Goal: Task Accomplishment & Management: Complete application form

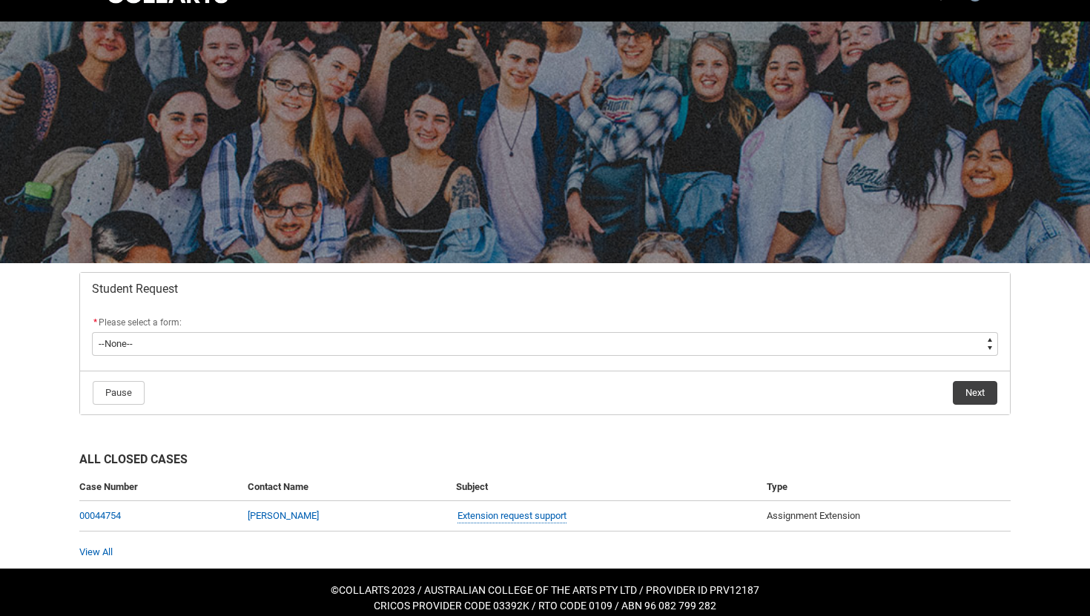
scroll to position [36, 0]
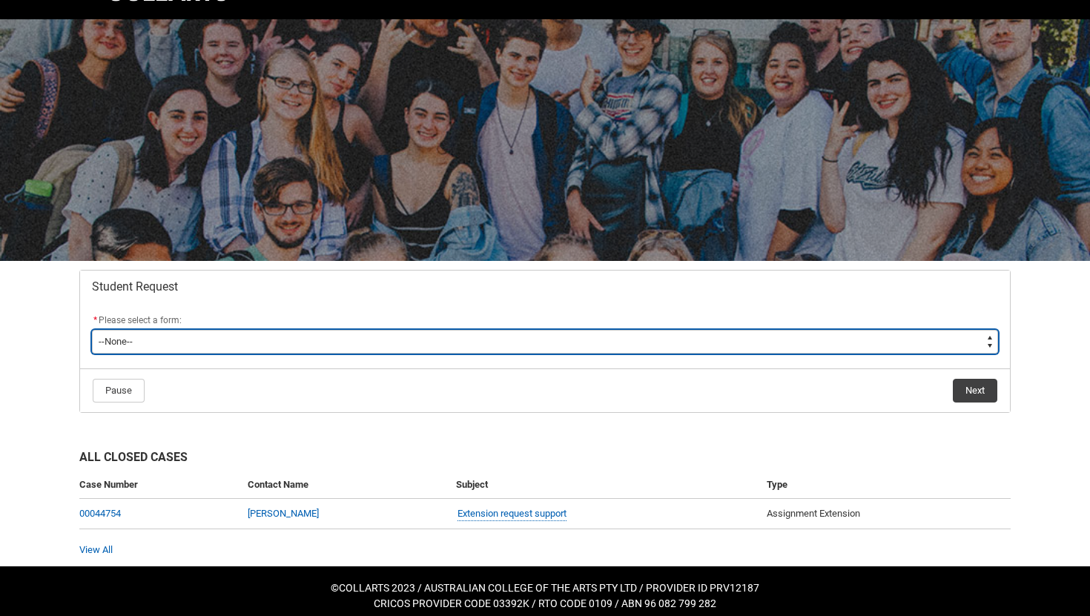
click at [630, 335] on select "--None-- Academic Transcript Application to Appeal Assignment Extension Change …" at bounding box center [545, 342] width 906 height 24
type lightning-select "Assignment_Extension_Choice"
select select "Assignment_Extension_Choice"
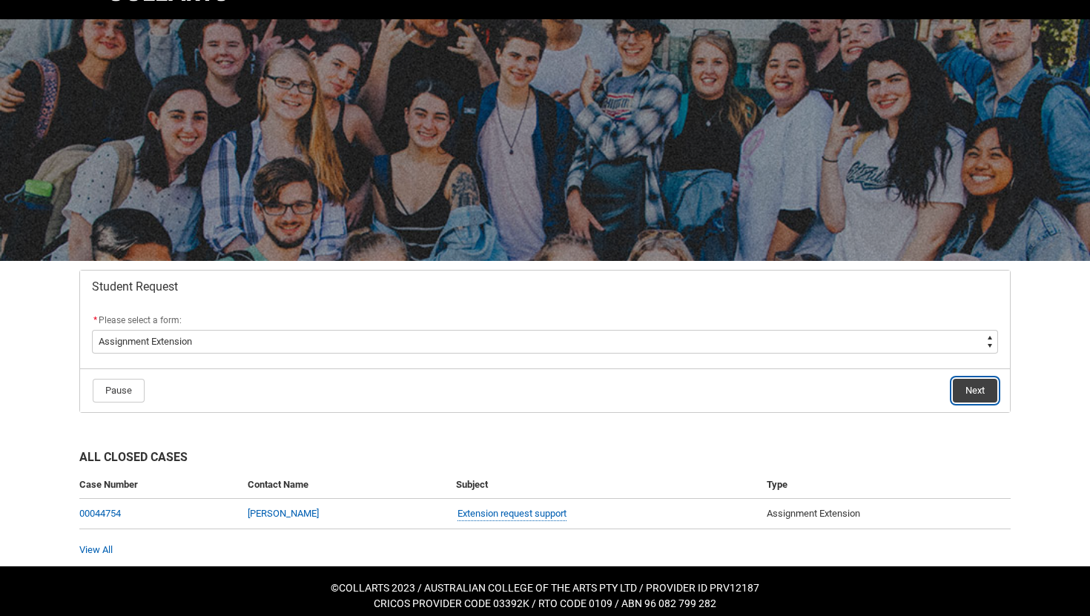
click at [971, 387] on button "Next" at bounding box center [975, 391] width 44 height 24
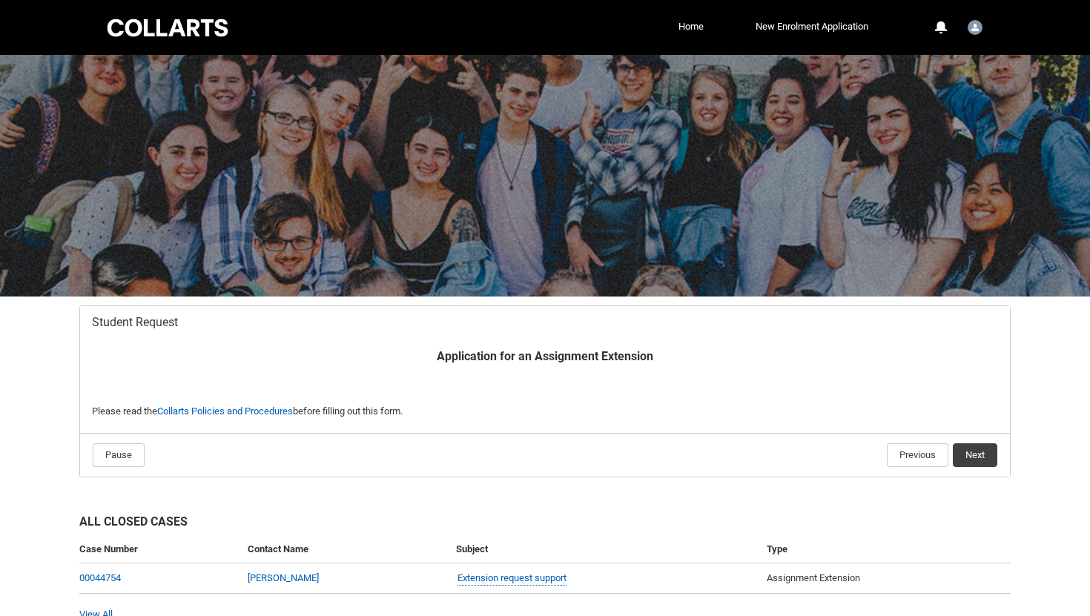
scroll to position [74, 0]
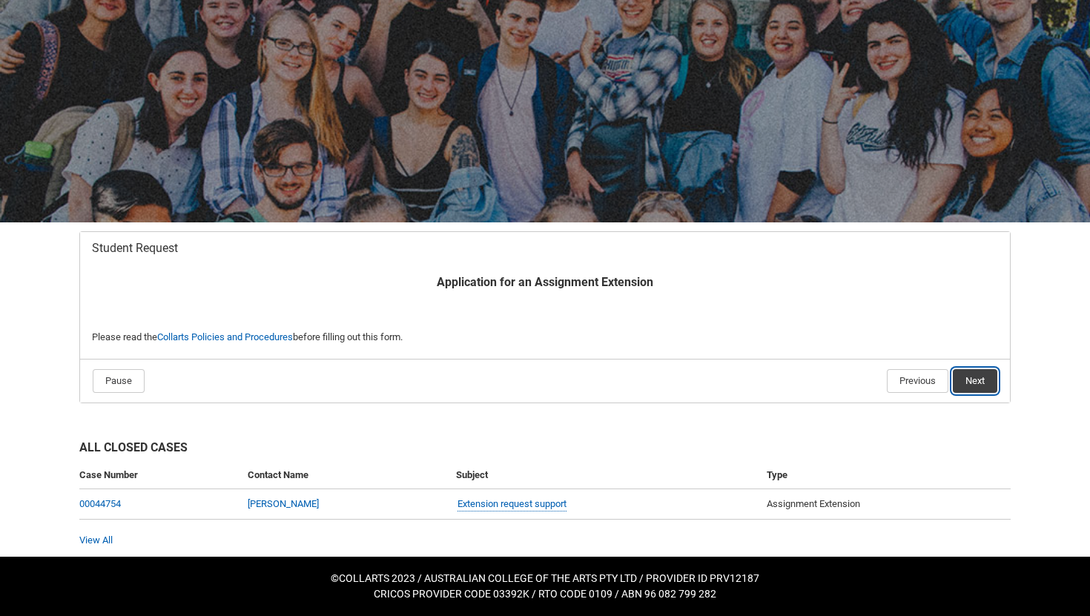
click at [976, 380] on button "Next" at bounding box center [975, 381] width 44 height 24
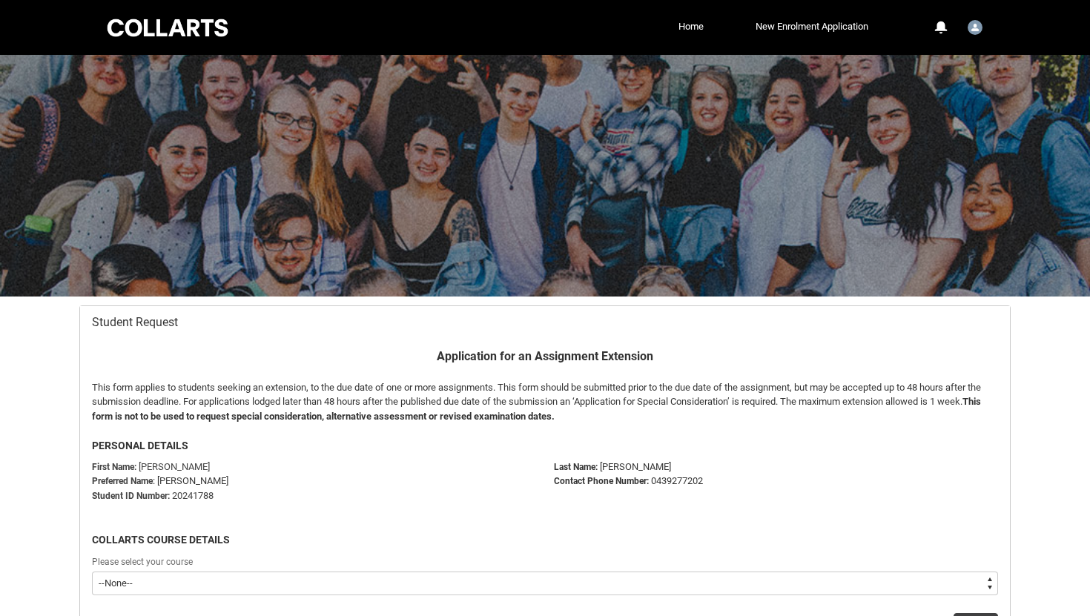
scroll to position [158, 0]
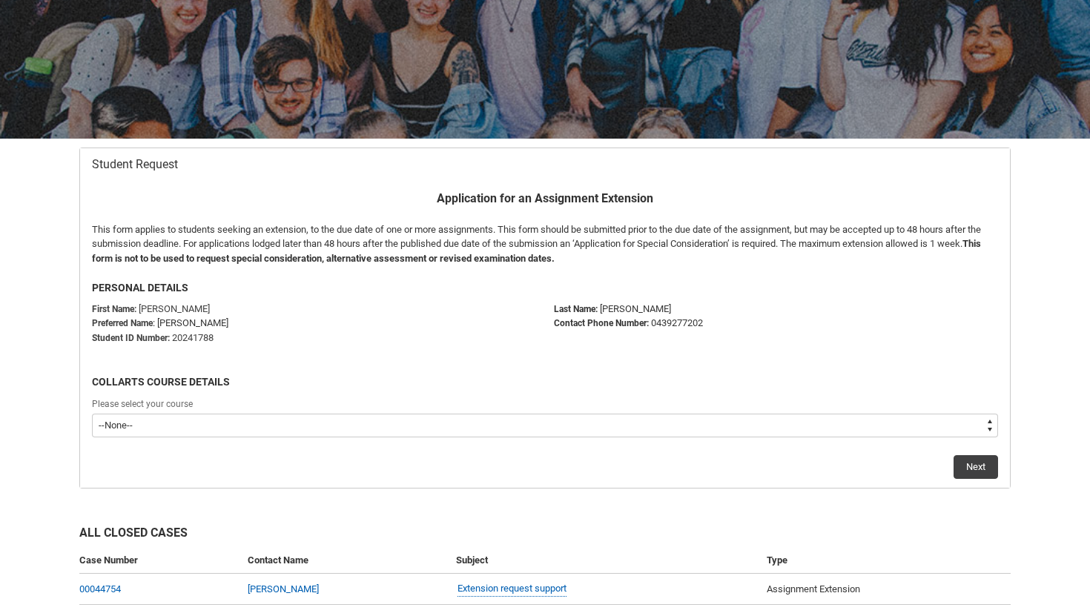
click at [670, 412] on div "Please select your course" at bounding box center [545, 405] width 906 height 18
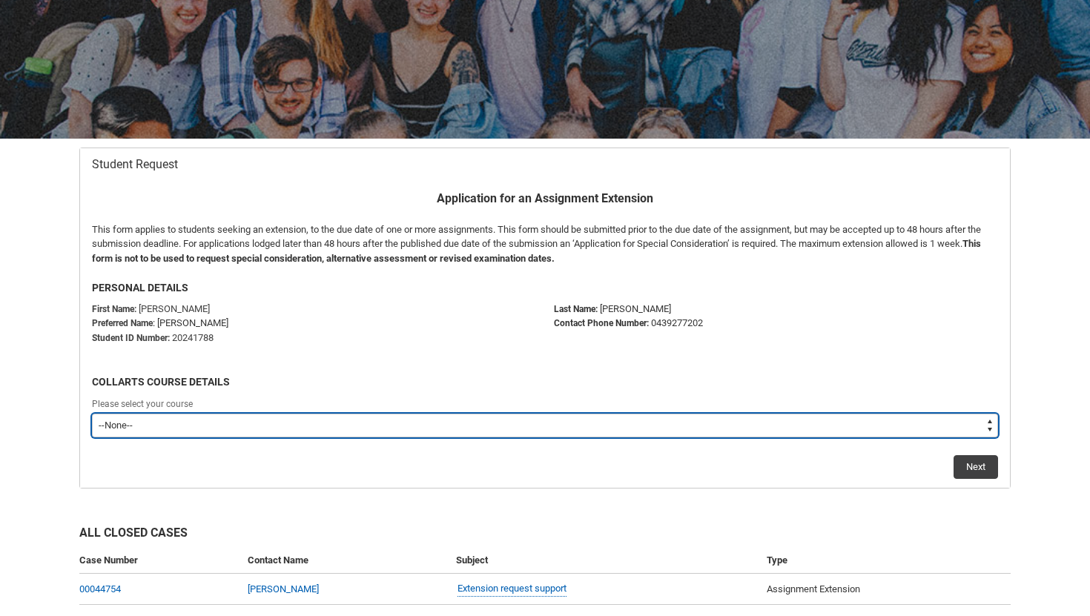
click at [663, 421] on select "--None-- Bachelor of Arts (Interior Design)" at bounding box center [545, 426] width 906 height 24
type lightning-select "recordPicklist_ProgramEnrollment.a0jOZ000004UrfhYAC"
select select "recordPicklist_ProgramEnrollment.a0jOZ000004UrfhYAC"
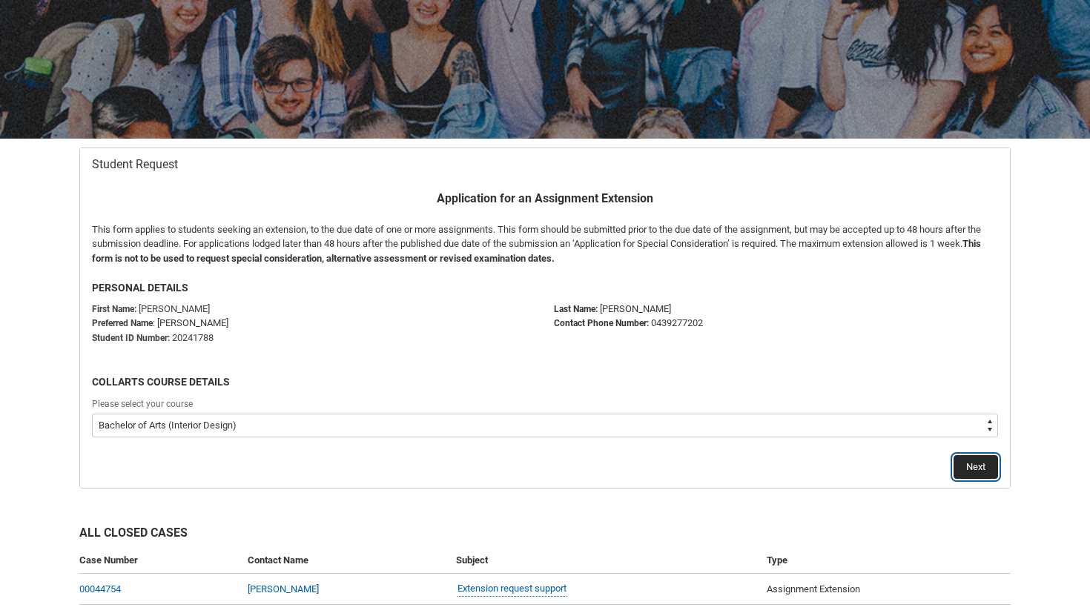
click at [961, 470] on button "Next" at bounding box center [976, 467] width 44 height 24
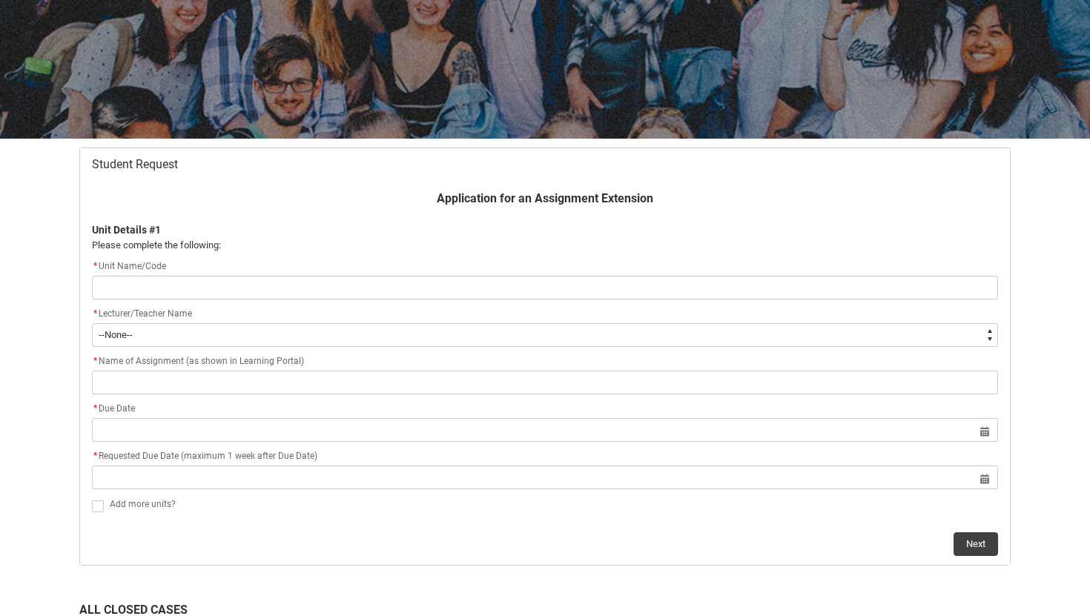
click at [711, 288] on input "Redu_Student_Request flow" at bounding box center [545, 288] width 906 height 24
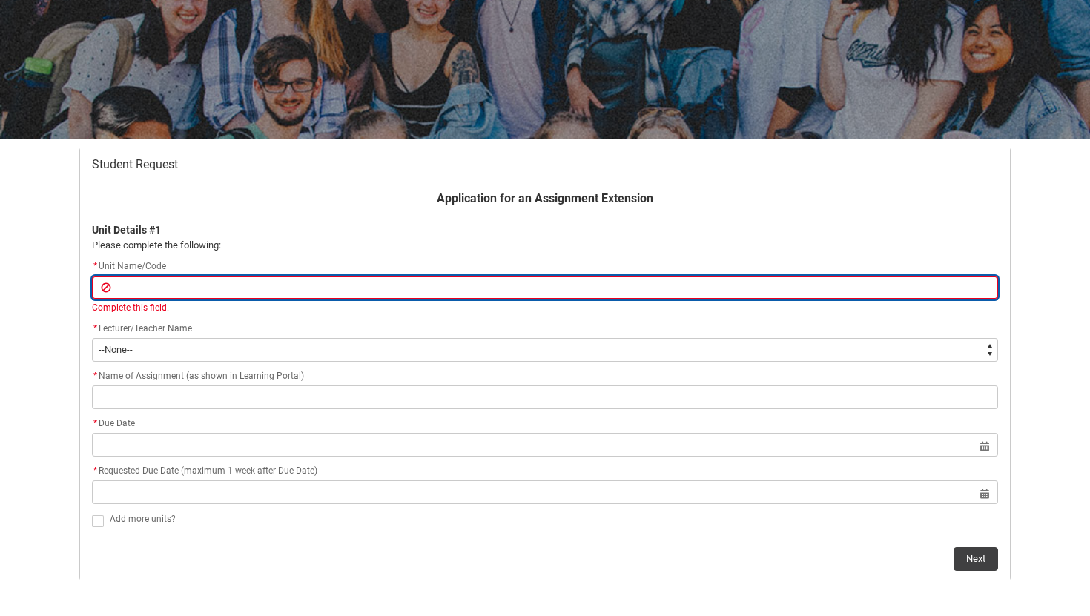
type lightning-primitive-input-simple "I"
type input "I"
type lightning-primitive-input-simple "ID"
type input "ID"
type lightning-primitive-input-simple "IDD"
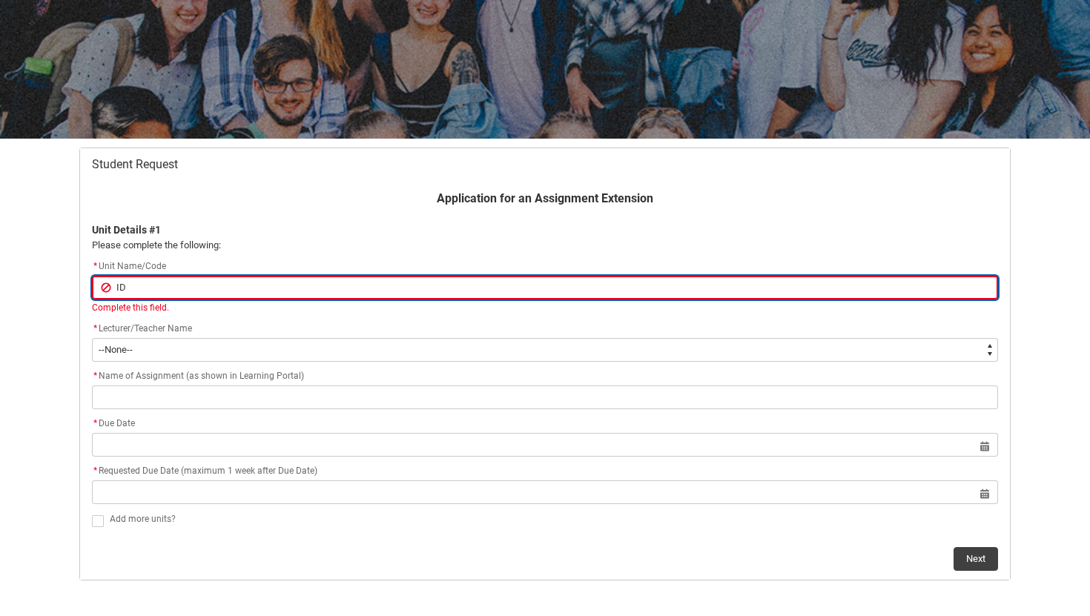
type input "IDD"
type lightning-primitive-input-simple "IDDC"
type input "IDDC"
type lightning-primitive-input-simple "IDDC4"
type input "IDDC4"
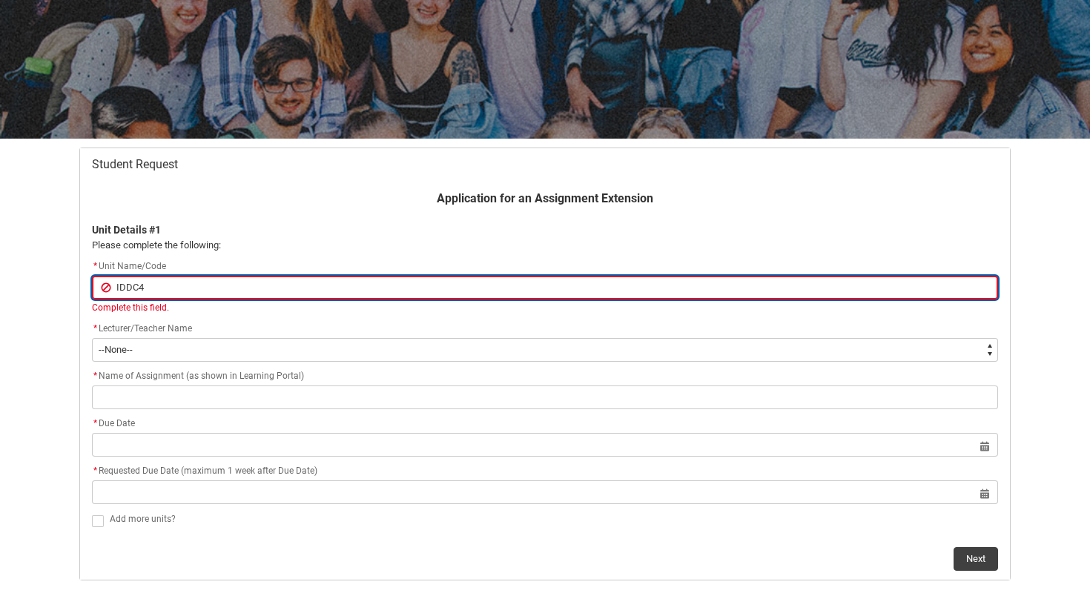
type lightning-primitive-input-simple "IDDC4"
type input "IDDC4"
type lightning-primitive-input-simple "IDDC4 C"
type input "IDDC4 C"
type lightning-primitive-input-simple "IDDC4 CA"
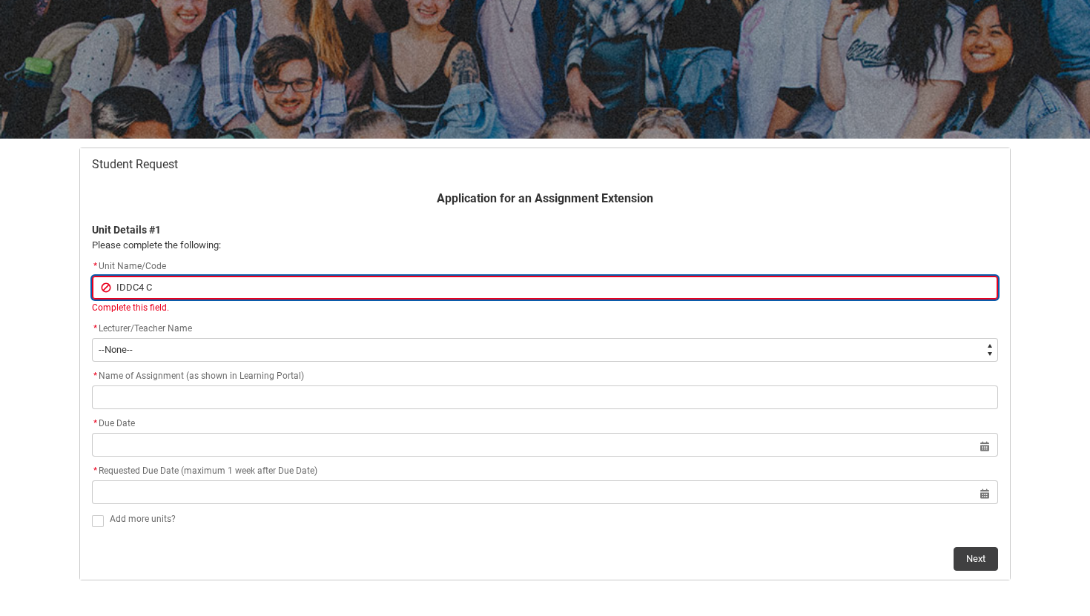
type input "IDDC4 CA"
type lightning-primitive-input-simple "IDDC4 CAD"
type input "IDDC4 CAD"
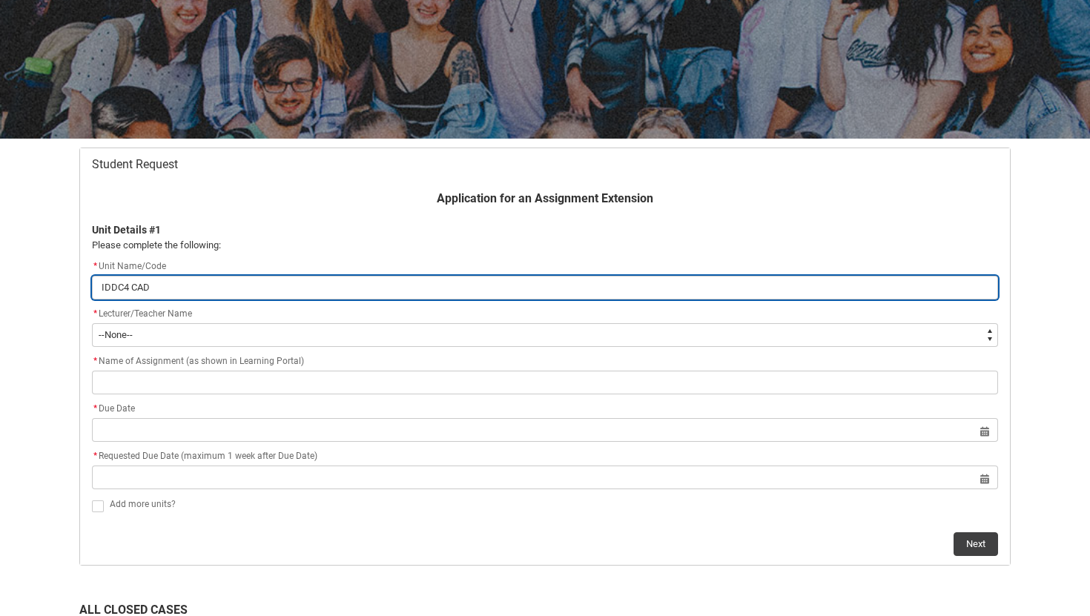
type lightning-primitive-input-simple "IDDC4 CAD"
type input "IDDC4 CAD"
type lightning-primitive-input-simple "IDDC4 CAD 2"
type input "IDDC4 CAD 2"
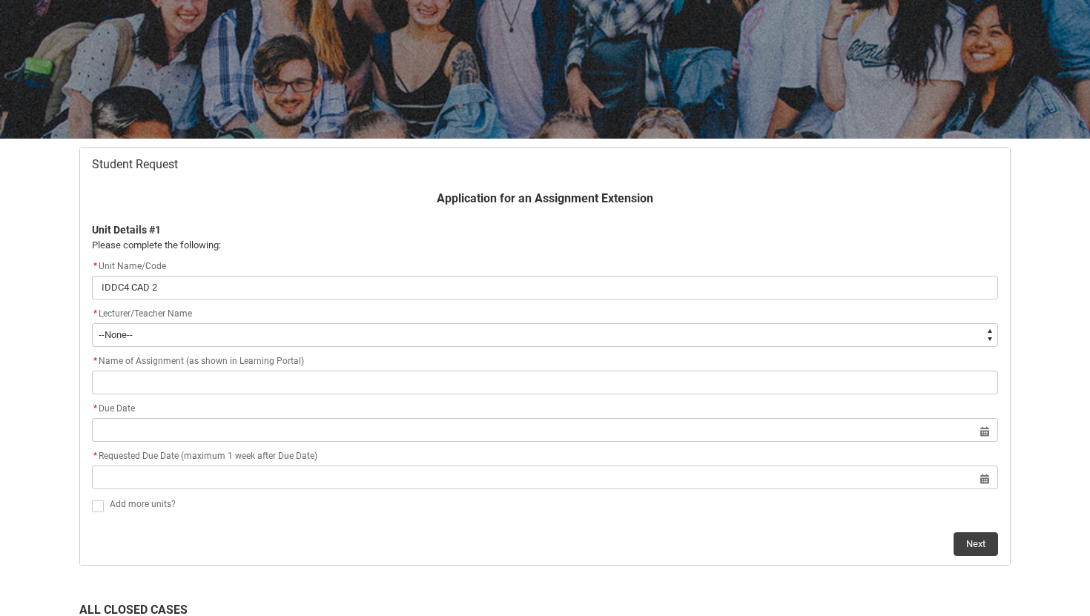
click at [525, 316] on div "* Lecturer/Teacher Name" at bounding box center [545, 315] width 906 height 18
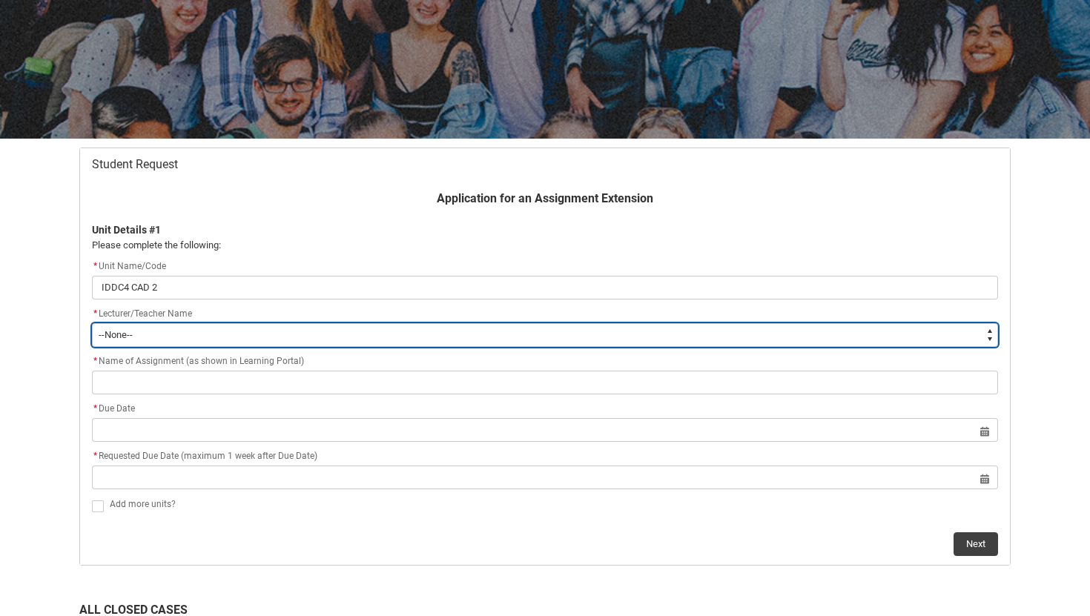
click at [389, 330] on select "--None-- Aaron Walker Adam King Adam McKenzie Adriana Perri Adrienne Couper-Smi…" at bounding box center [545, 335] width 906 height 24
click at [322, 329] on select "--None-- Aaron Walker Adam King Adam McKenzie Adriana Perri Adrienne Couper-Smi…" at bounding box center [545, 335] width 906 height 24
type lightning-select "Faculty_NamefromNtoZ.0035g00000b9AZ4AAM"
select select "Faculty_NamefromNtoZ.0035g00000b9AZ4AAM"
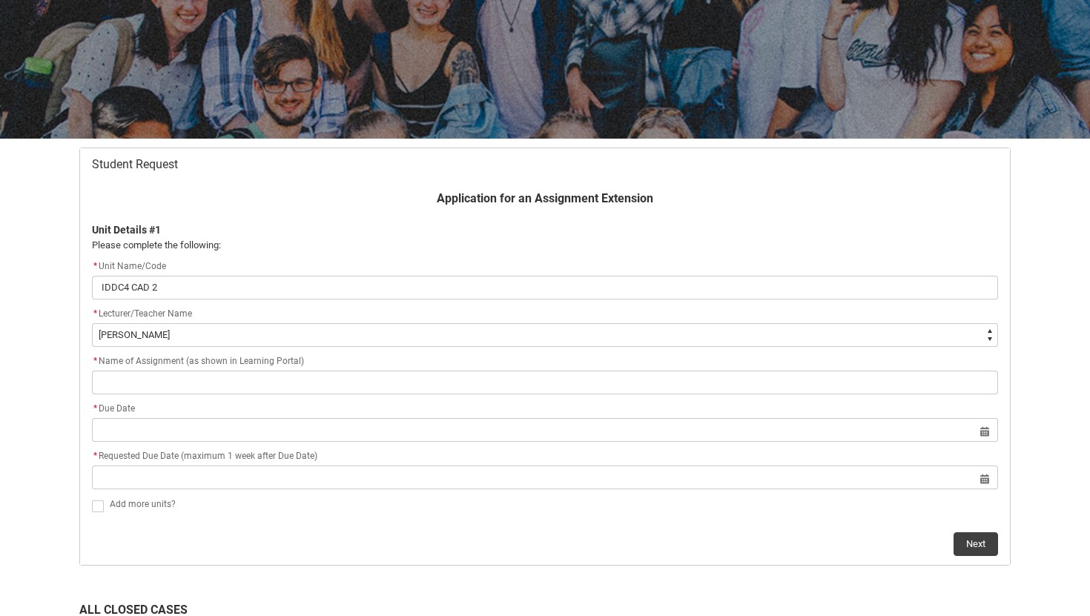
click at [294, 396] on flowruntime-screen-field "* Name of Assignment (as shown in Learning Portal)" at bounding box center [545, 376] width 924 height 47
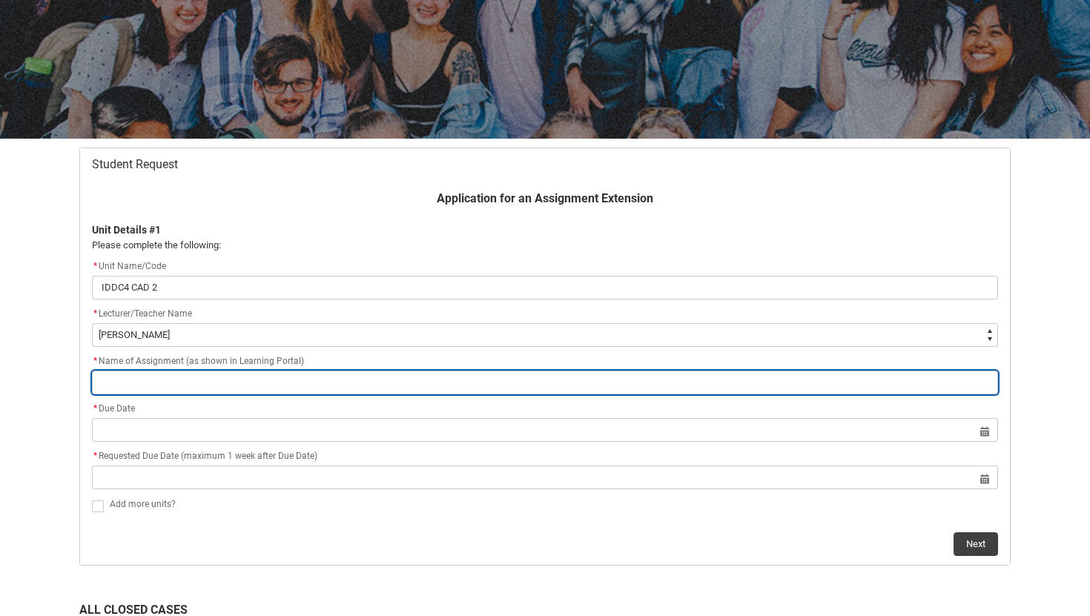
click at [296, 385] on input "Redu_Student_Request flow" at bounding box center [545, 383] width 906 height 24
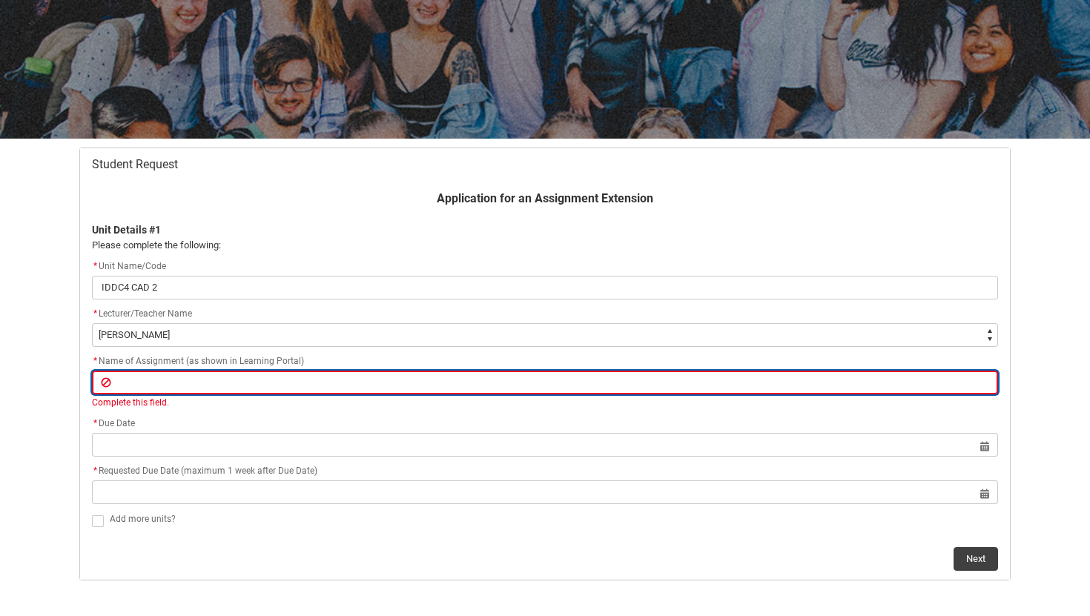
type lightning-primitive-input-simple "V"
type input "V"
paste input "Assignment 1: Digital folio of Drawing Exercises"
type lightning-primitive-input-simple "Assignment 1: Digital folio of Drawing Exercises"
type input "Assignment 1: Digital folio of Drawing Exercises"
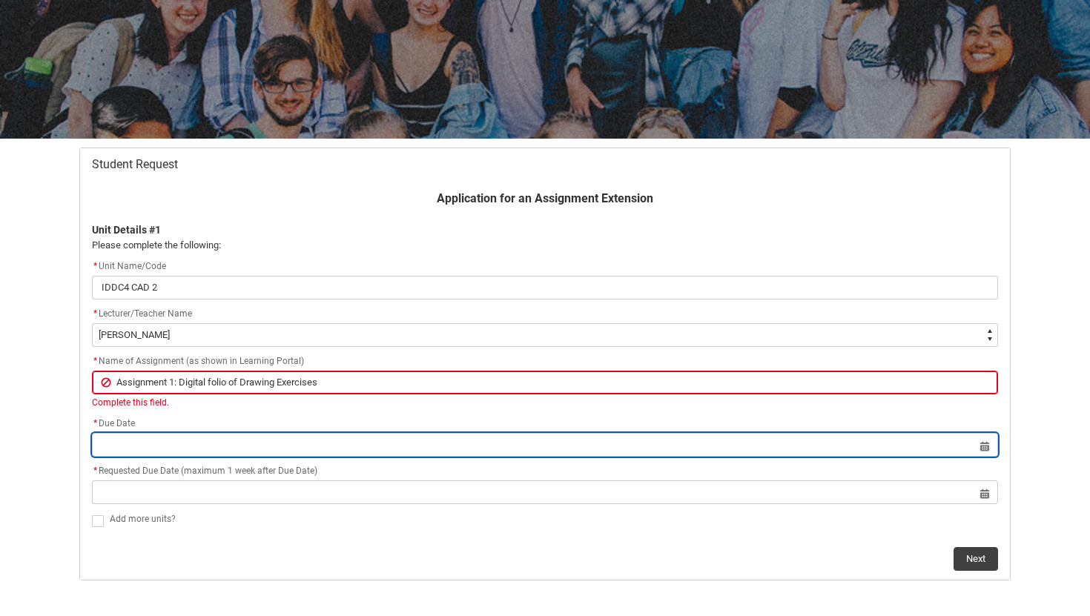
click at [371, 442] on lightning-input "Select a date for Format: 31 Dec 2024" at bounding box center [545, 445] width 906 height 24
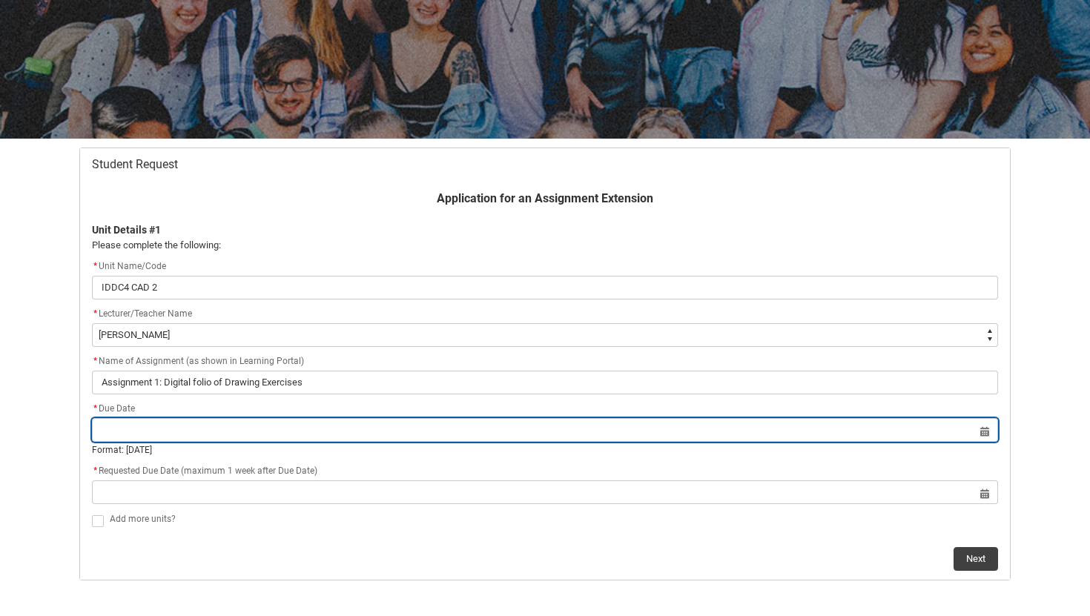
click at [986, 434] on input "Redu_Student_Request flow" at bounding box center [545, 430] width 906 height 24
select select "2025"
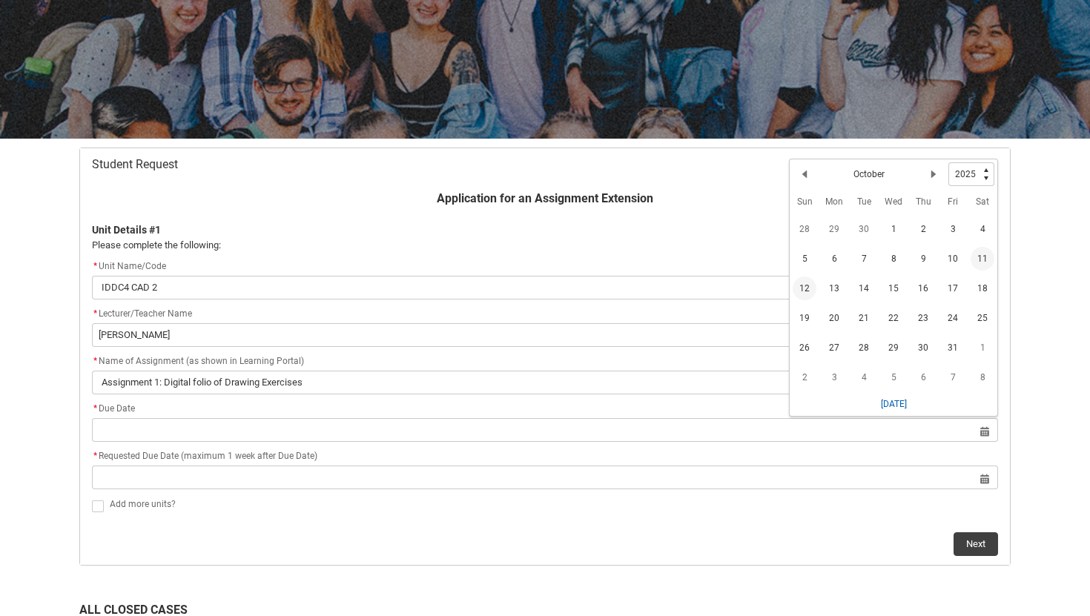
click at [805, 294] on span "12" at bounding box center [805, 289] width 24 height 24
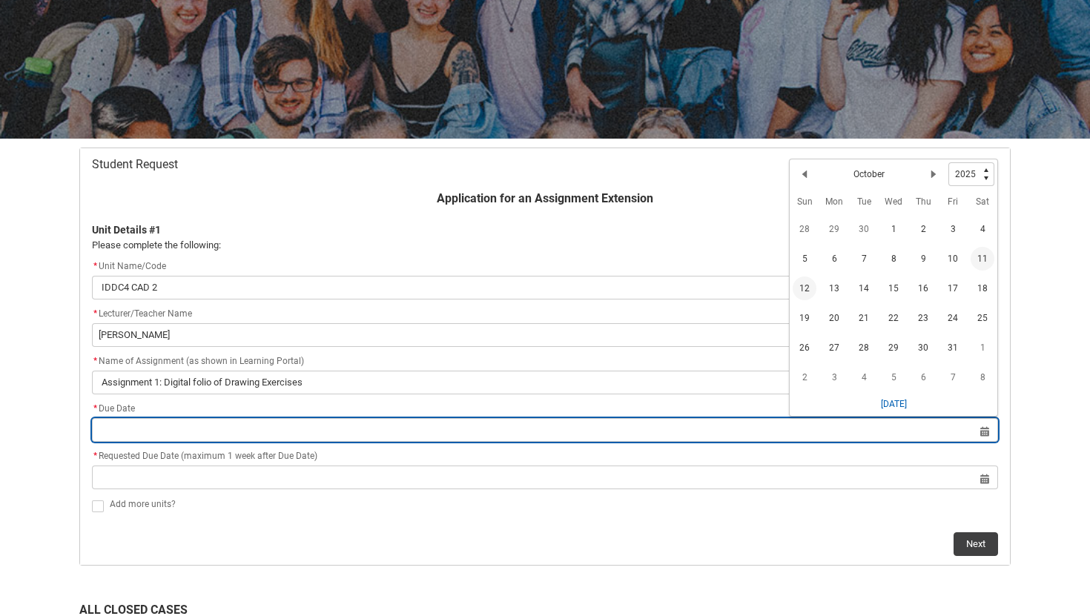
type lightning-datepicker "2025-10-12"
type lightning-input "2025-10-12"
type input "12 Oct 2025"
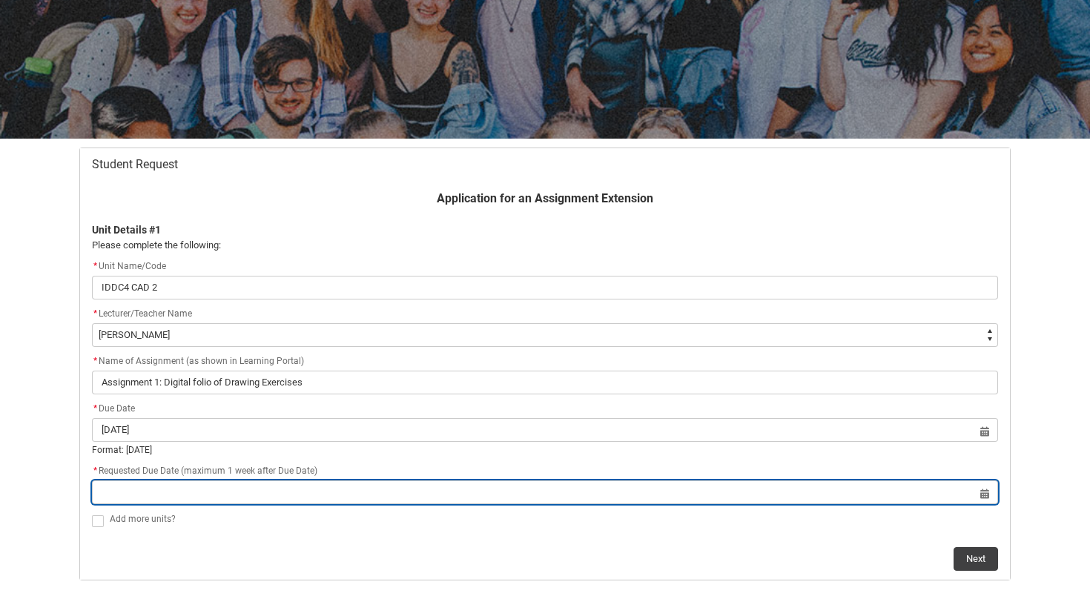
click at [515, 495] on input "Redu_Student_Request flow" at bounding box center [545, 493] width 906 height 24
select select "2025"
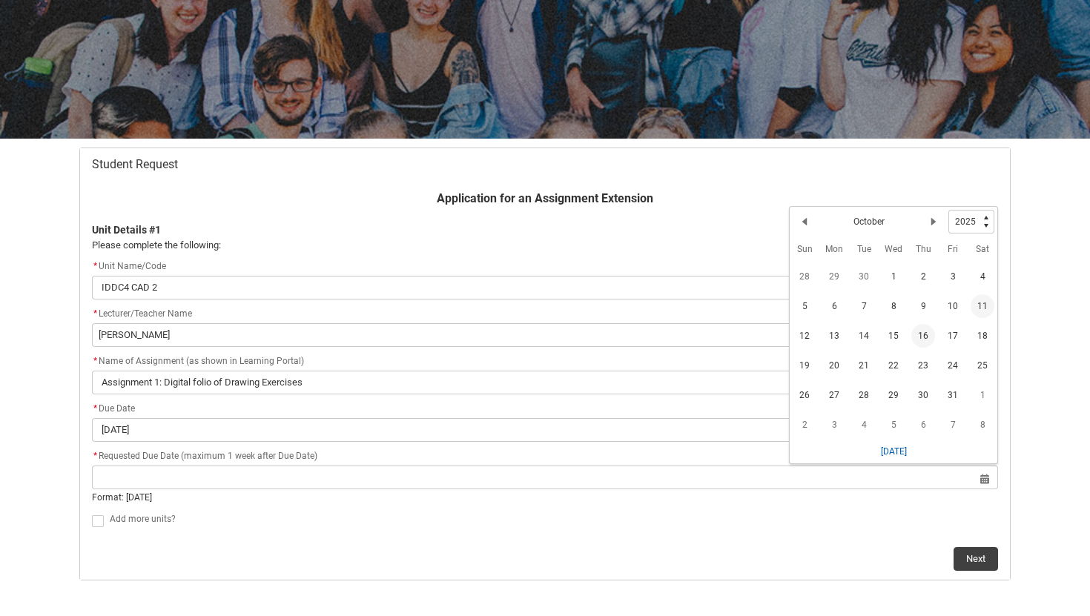
click at [922, 331] on span "16" at bounding box center [923, 336] width 24 height 24
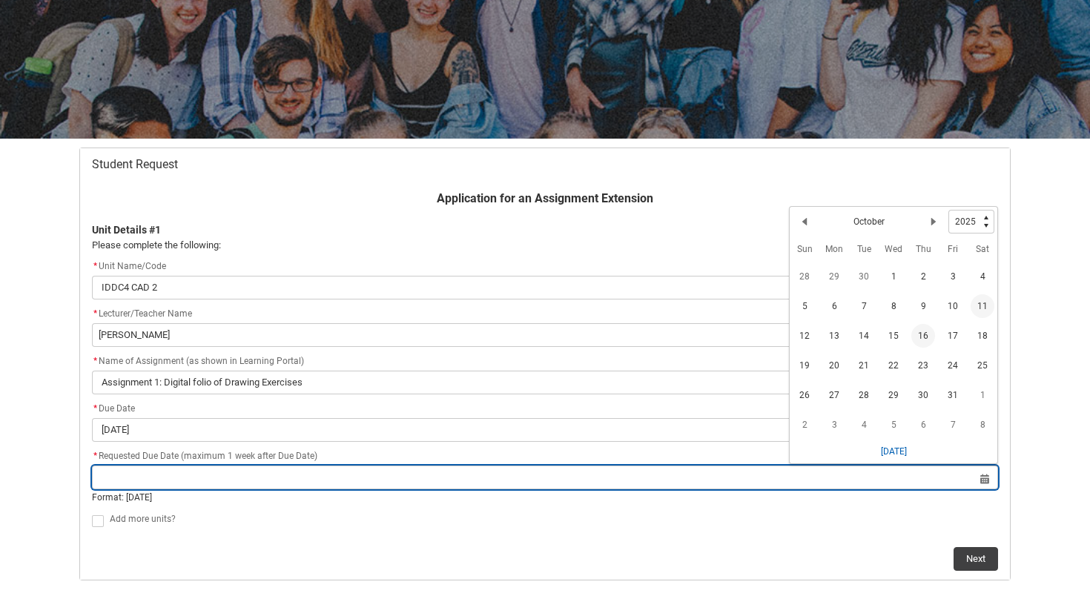
type lightning-datepicker "2025-10-16"
type lightning-input "2025-10-16"
type input "16 Oct 2025"
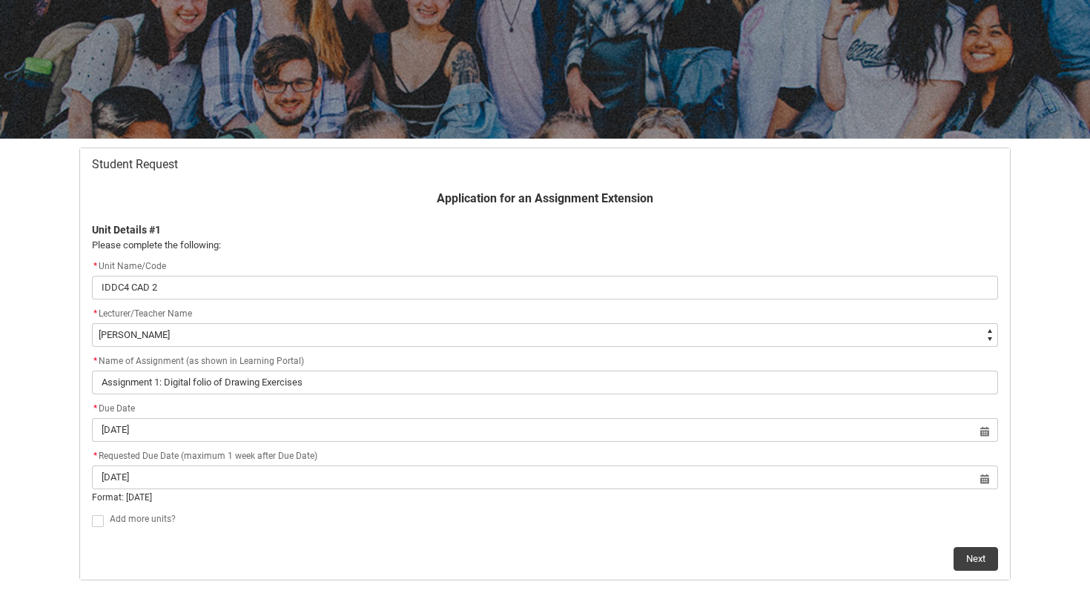
click at [669, 539] on div "Next" at bounding box center [545, 553] width 906 height 36
click at [976, 541] on button "Next" at bounding box center [976, 544] width 44 height 24
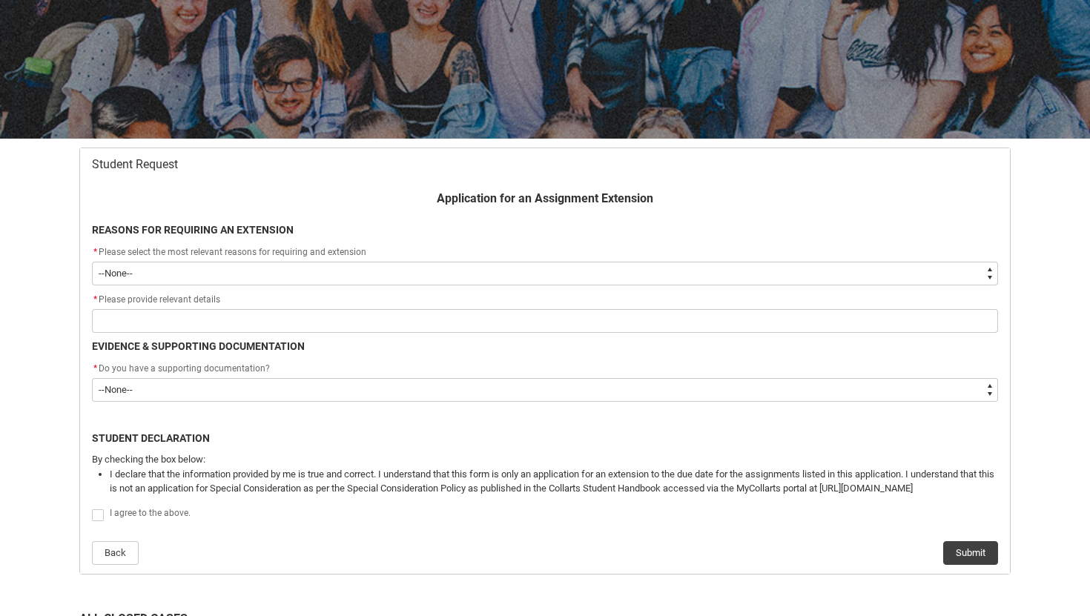
click at [806, 267] on select "--None-- Medical Reasons Work obligations Family obligations Academic Difficult…" at bounding box center [545, 274] width 906 height 24
type lightning-select "choice_WithdrawEnrolment_Reason_Work"
select select "choice_WithdrawEnrolment_Reason_Work"
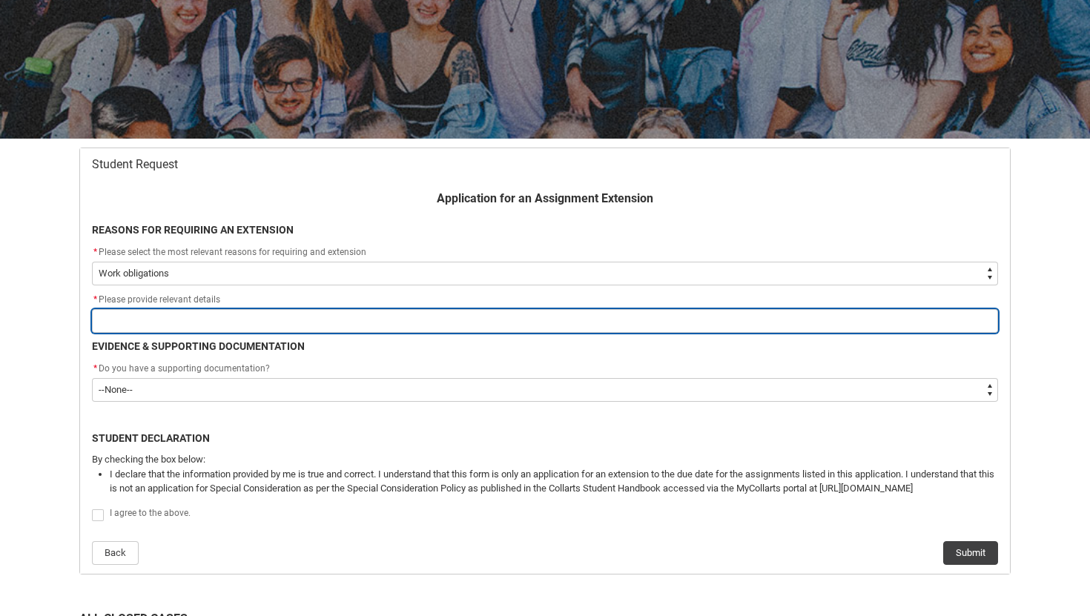
click at [617, 327] on input "Redu_Student_Request flow" at bounding box center [545, 321] width 906 height 24
type lightning-primitive-input-simple "U"
type input "U"
type lightning-primitive-input-simple "Un"
type input "Un"
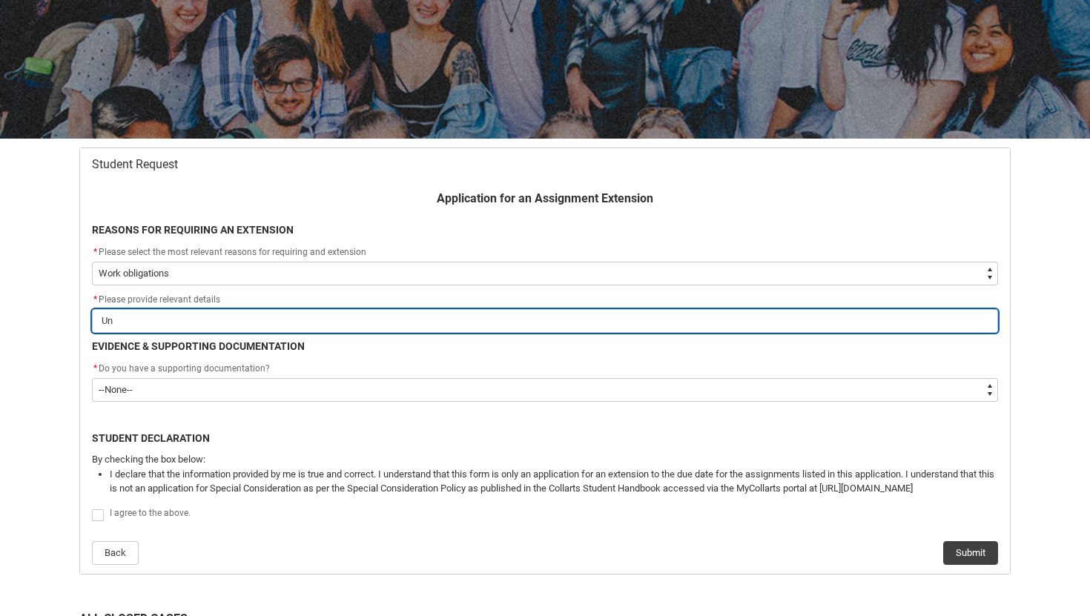
type lightning-primitive-input-simple "Unf"
type input "Unf"
type lightning-primitive-input-simple "Unfo"
type input "Unfo"
type lightning-primitive-input-simple "Unfor"
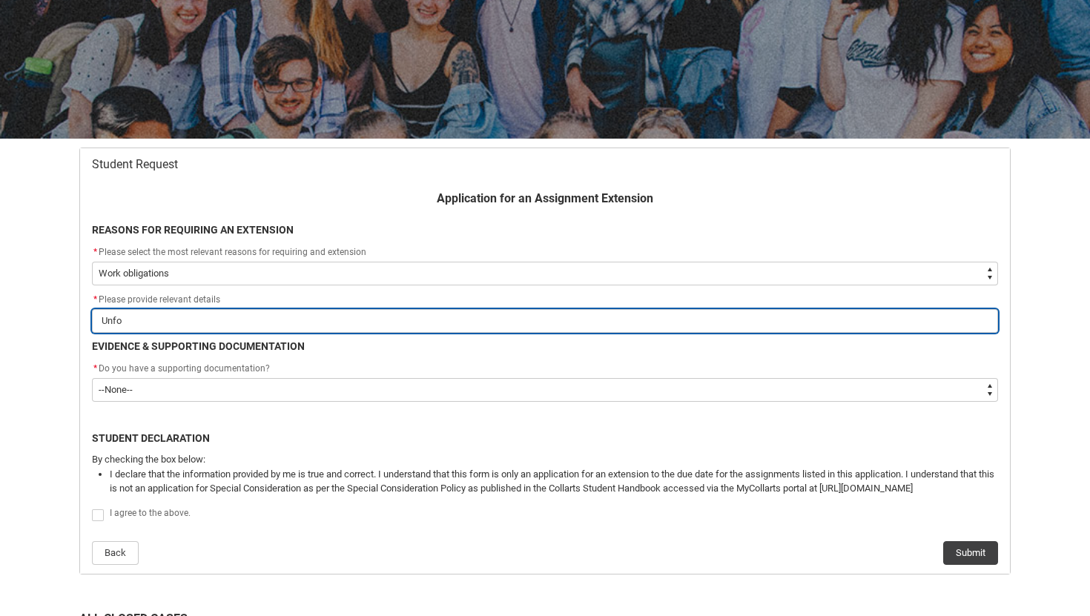
type input "Unfor"
type lightning-primitive-input-simple "Unfort"
type input "Unfort"
type lightning-primitive-input-simple "Unfor"
type input "Unfor"
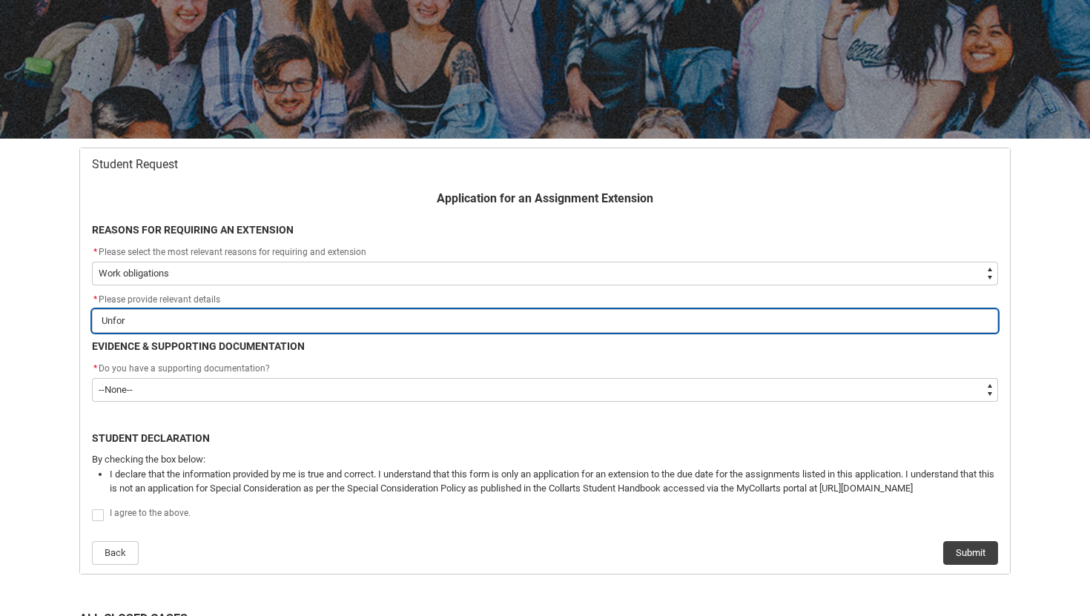
type lightning-primitive-input-simple "Unfo"
type input "Unfo"
type lightning-primitive-input-simple "Unf"
type input "Unf"
type lightning-primitive-input-simple "Un"
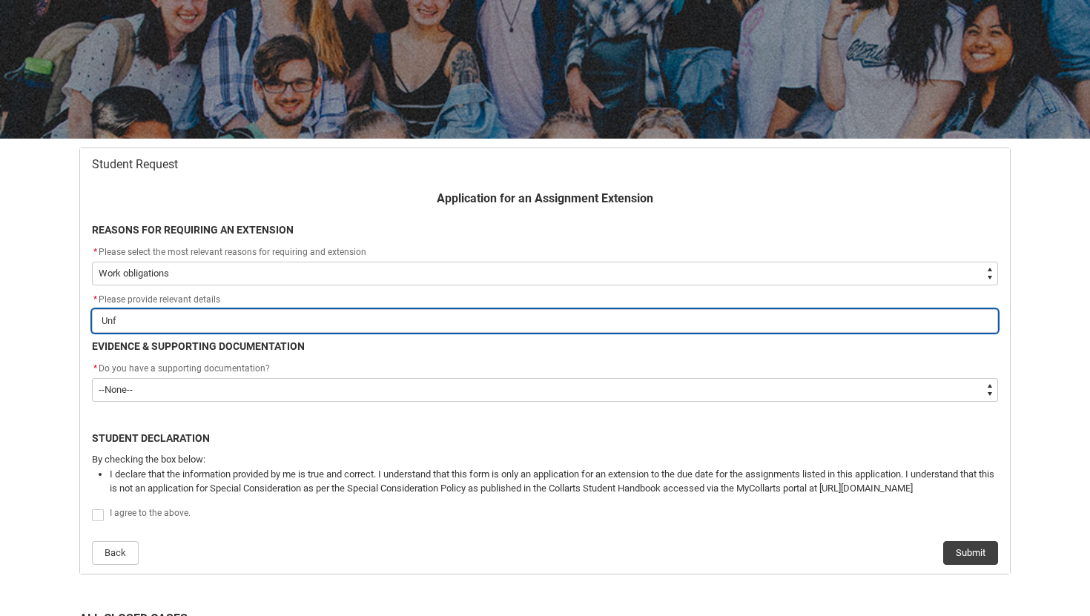
type input "Un"
type lightning-primitive-input-simple "U"
type input "U"
type lightning-primitive-input-simple "O"
type input "O"
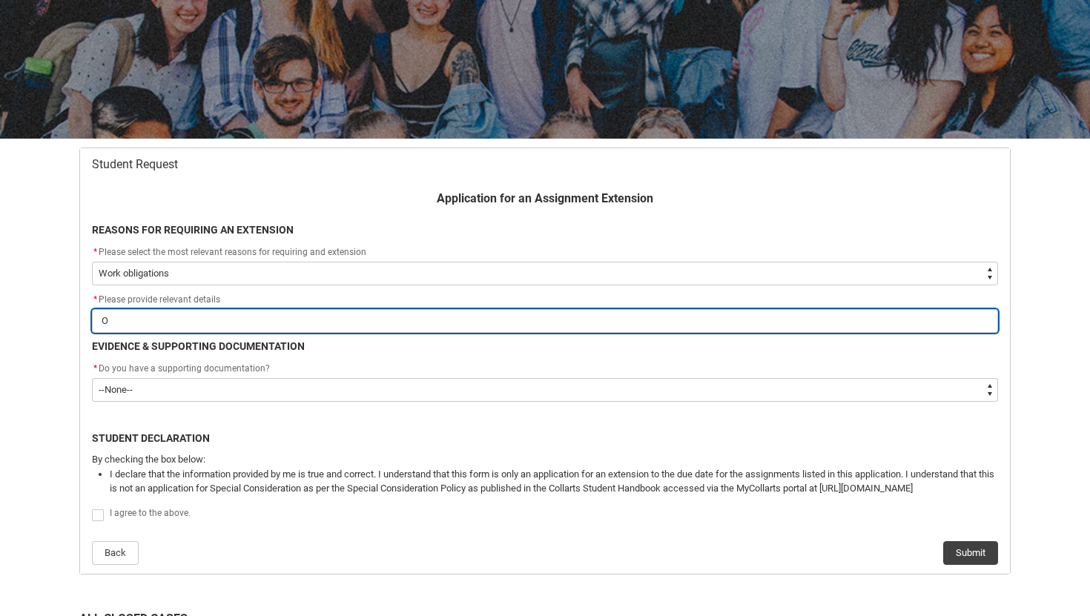
type lightning-primitive-input-simple "Ov"
type input "Ov"
type lightning-primitive-input-simple "Ove"
type input "Ove"
type lightning-primitive-input-simple "Over"
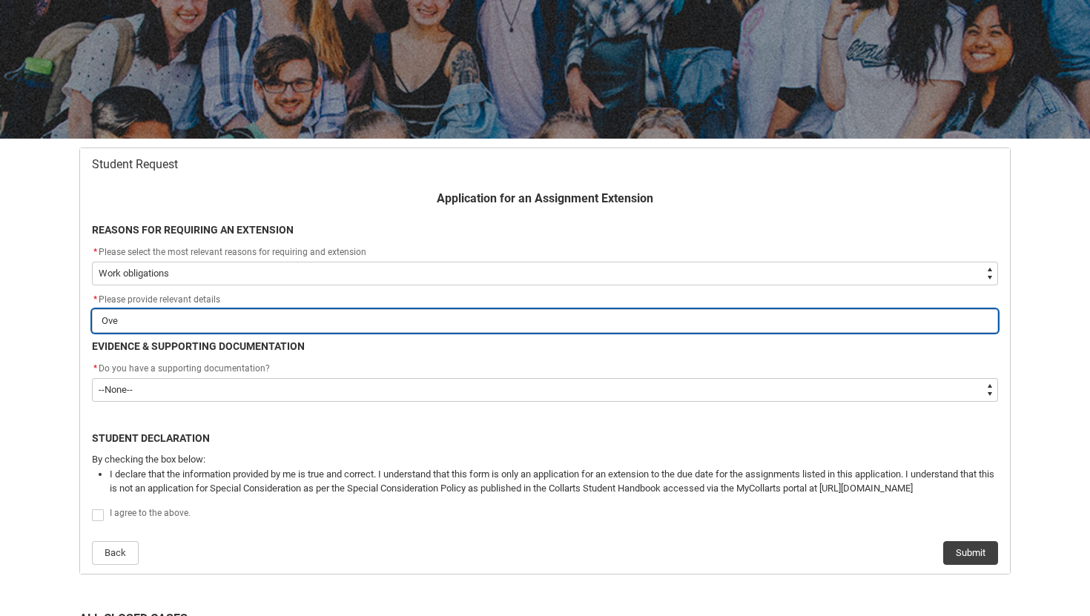
type input "Over"
type lightning-primitive-input-simple "Over"
type input "Over"
type lightning-primitive-input-simple "Over t"
type input "Over t"
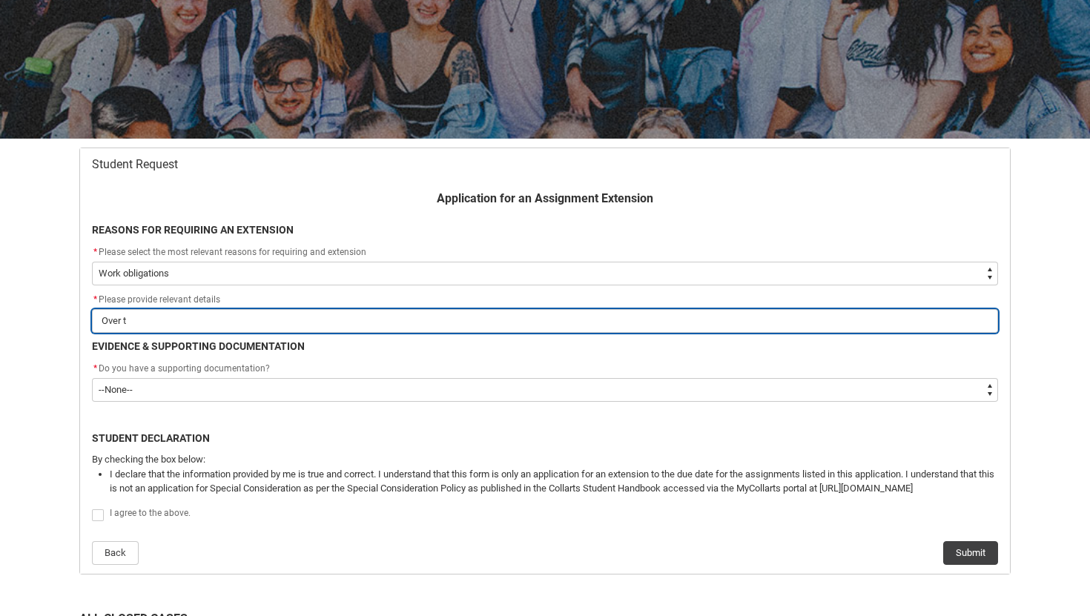
type lightning-primitive-input-simple "Over th"
type input "Over th"
type lightning-primitive-input-simple "Over the"
type input "Over the"
type lightning-primitive-input-simple "Over the"
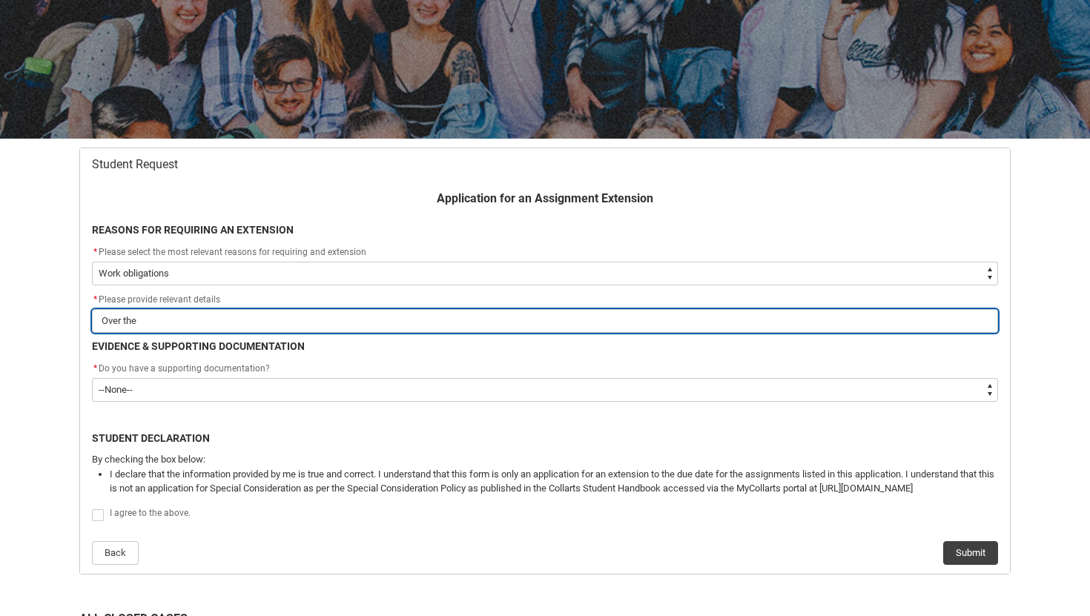
type input "Over the"
type lightning-primitive-input-simple "Over the l"
type input "Over the l"
type lightning-primitive-input-simple "Over the la"
type input "Over the la"
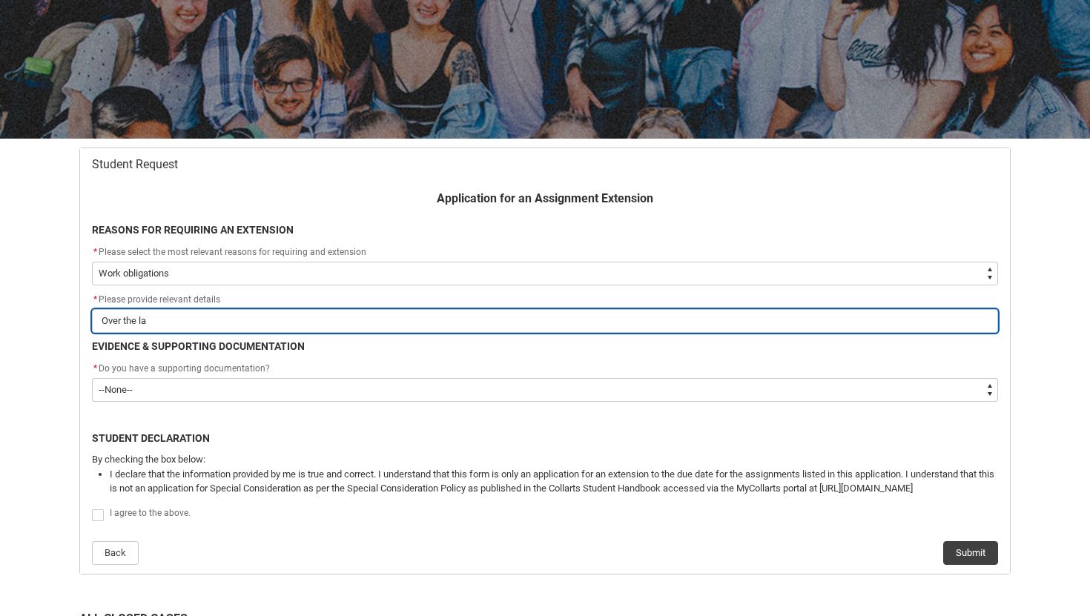
type lightning-primitive-input-simple "Over the las"
type input "Over the las"
type lightning-primitive-input-simple "Over the last"
type input "Over the last"
type lightning-primitive-input-simple "Over the last"
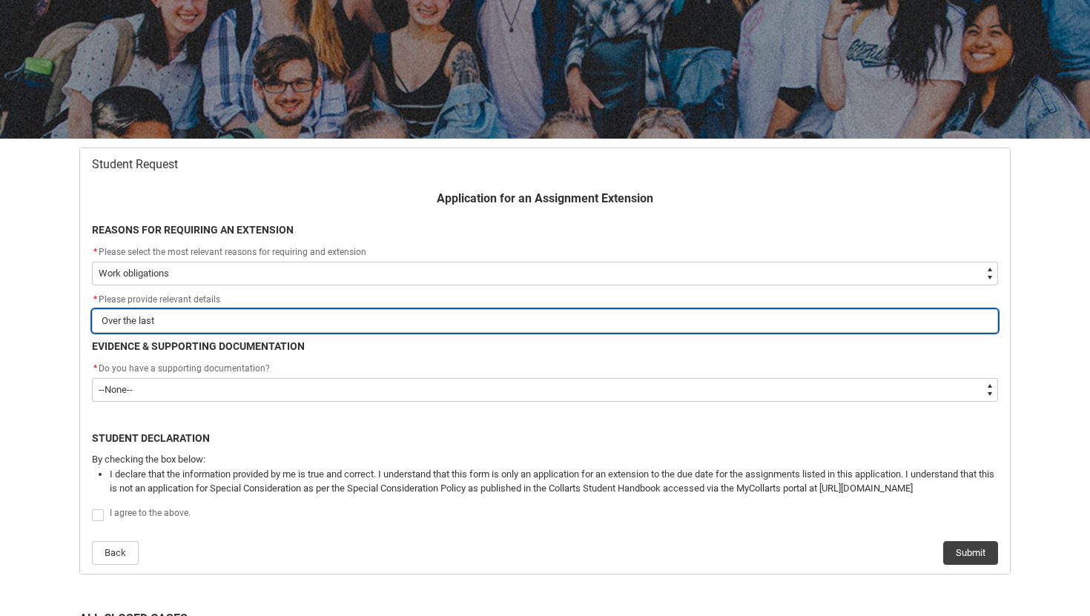
type input "Over the last"
type lightning-primitive-input-simple "Over the last w"
type input "Over the last w"
type lightning-primitive-input-simple "Over the last we"
type input "Over the last we"
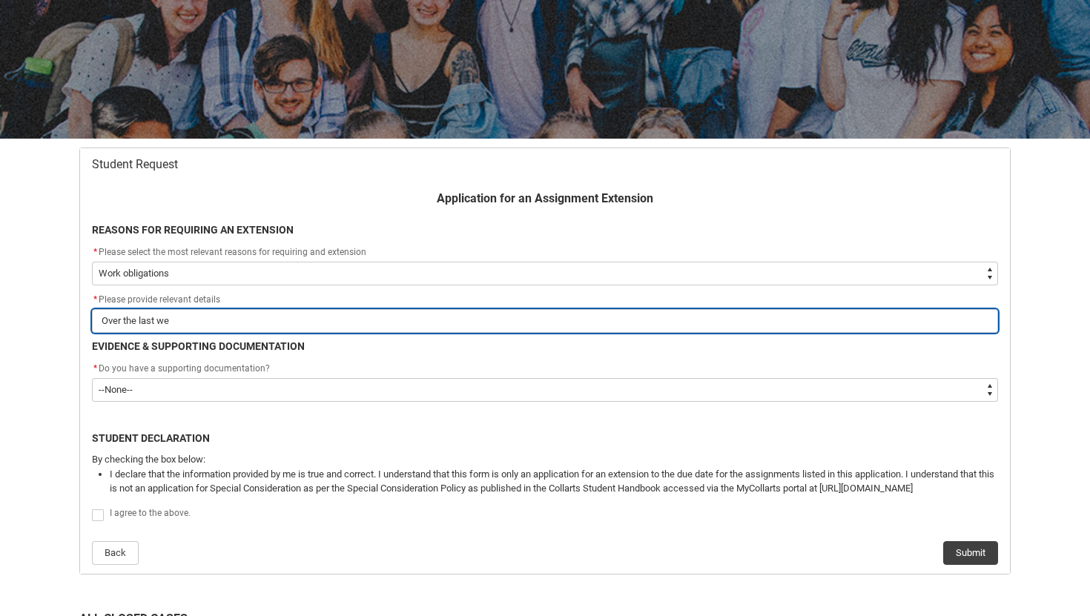
type lightning-primitive-input-simple "Over the last wee"
type input "Over the last wee"
type lightning-primitive-input-simple "Over the last week"
type input "Over the last week"
type lightning-primitive-input-simple "Over the last week"
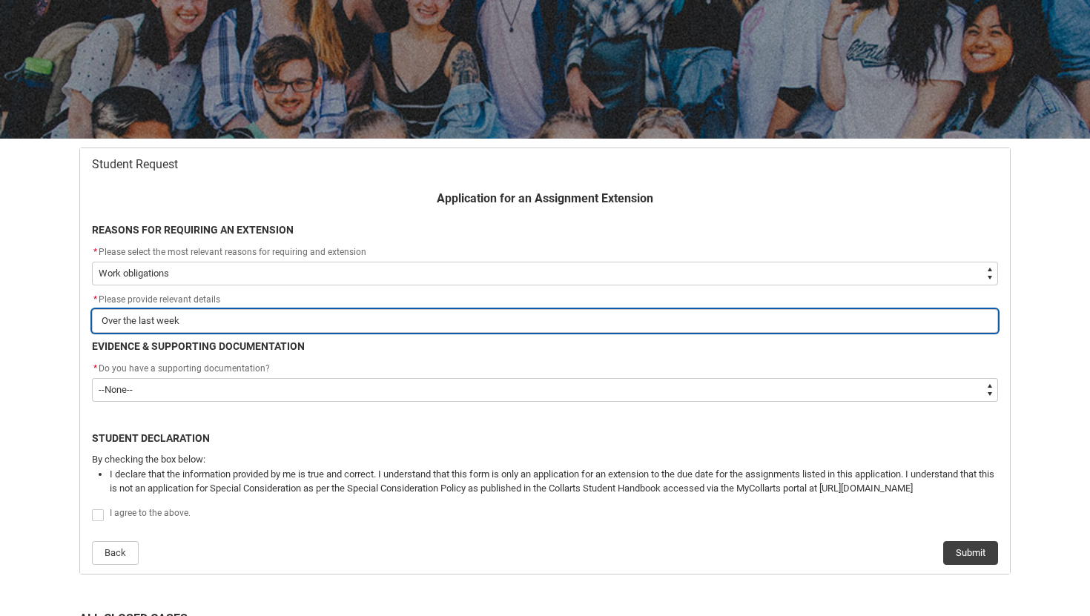
type input "Over the last week"
type lightning-primitive-input-simple "Over the last week i"
type input "Over the last week i"
type lightning-primitive-input-simple "Over the last week i"
type input "Over the last week i"
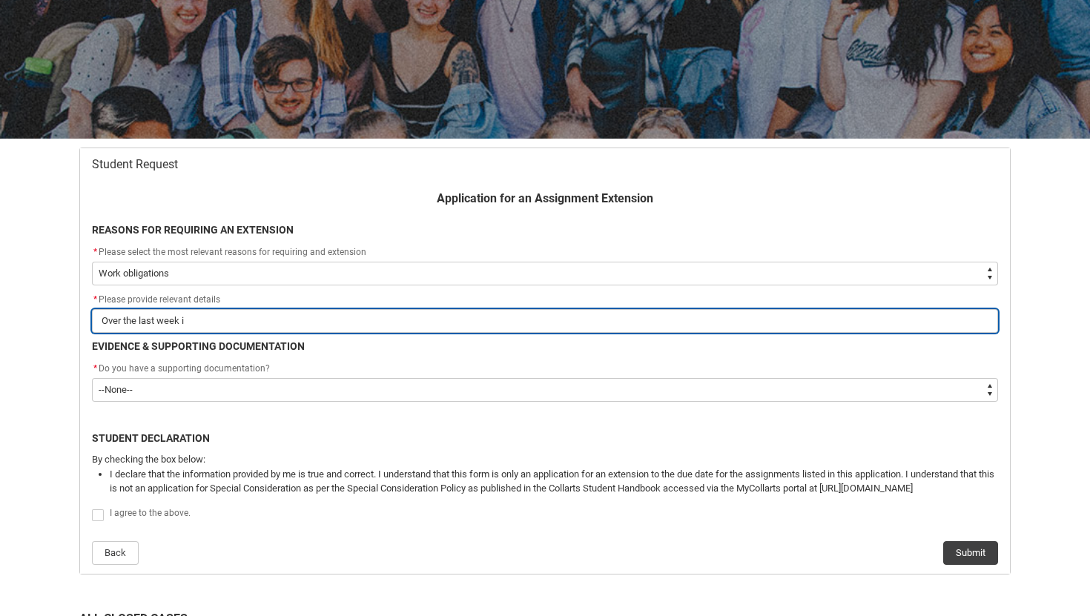
type lightning-primitive-input-simple "Over the last week i h"
type input "Over the last week i h"
type lightning-primitive-input-simple "Over the last week i ha"
type input "Over the last week i ha"
type lightning-primitive-input-simple "Over the last week i hav"
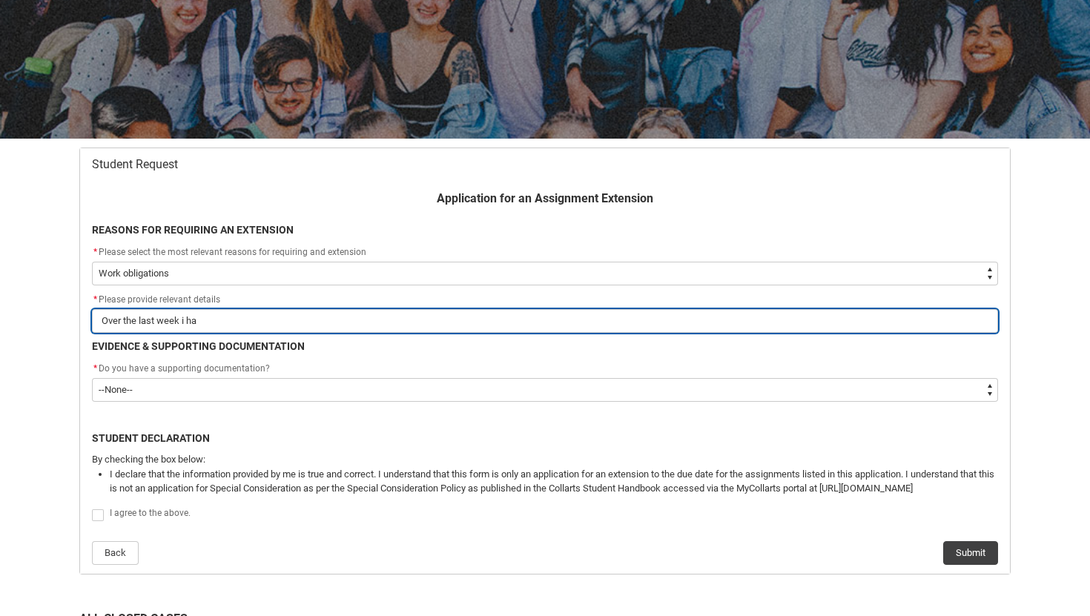
type input "Over the last week i hav"
type lightning-primitive-input-simple "Over the last week i have"
type input "Over the last week i have"
type lightning-primitive-input-simple "Over the last week i have"
type input "Over the last week i have"
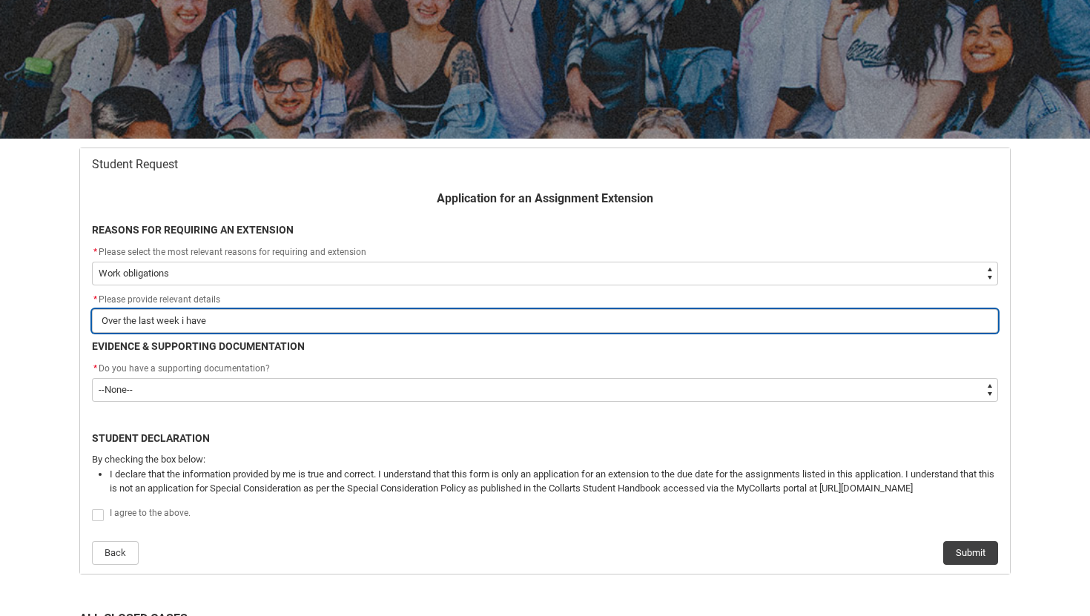
type lightning-primitive-input-simple "Over the last week i have w"
type input "Over the last week i have w"
type lightning-primitive-input-simple "Over the last week i have wo"
type input "Over the last week i have wo"
type lightning-primitive-input-simple "Over the last week i have wor"
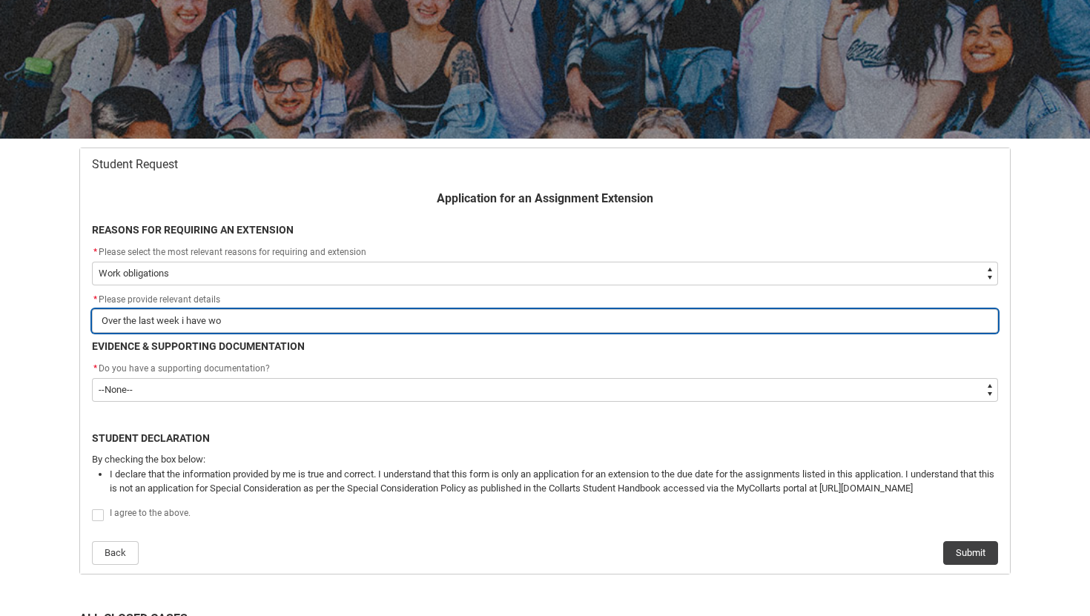
type input "Over the last week i have wor"
type lightning-primitive-input-simple "Over the last week i have work"
type input "Over the last week i have work"
type lightning-primitive-input-simple "Over the last week i have worke"
type input "Over the last week i have worke"
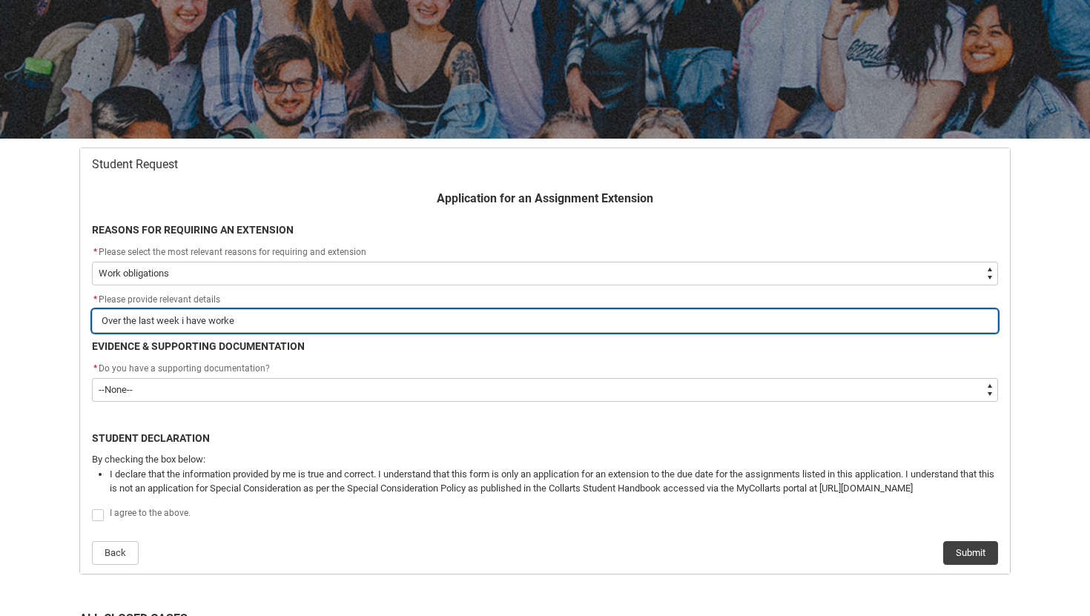
type lightning-primitive-input-simple "Over the last week i have worked"
type input "Over the last week i have worked"
type lightning-primitive-input-simple "Over the last week i have worked"
type input "Over the last week i have worked"
type lightning-primitive-input-simple "Over the last week i have worked o"
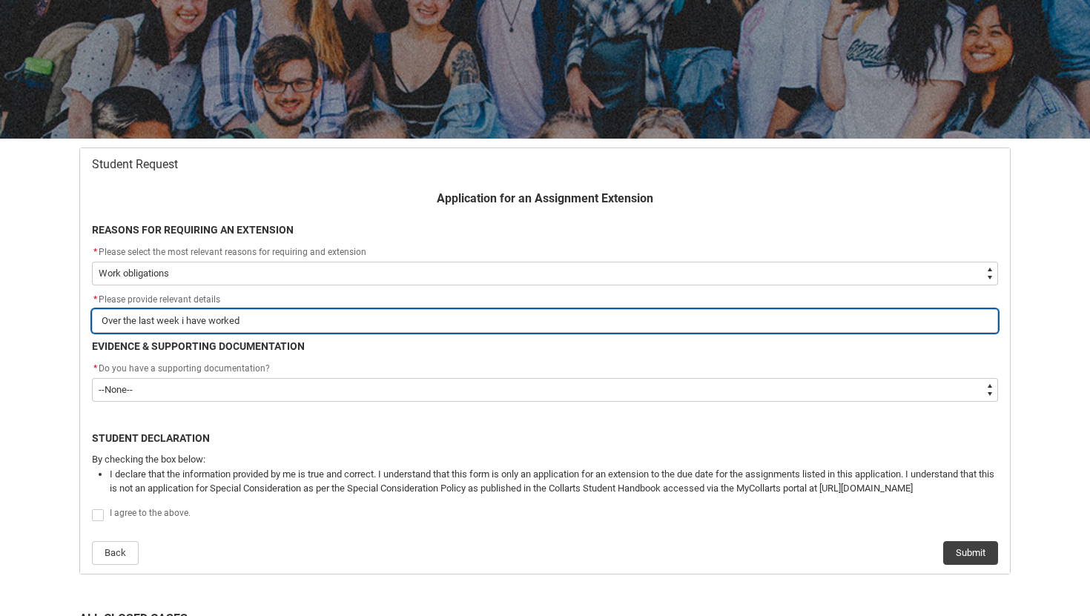
type input "Over the last week i have worked o"
type lightning-primitive-input-simple "Over the last week i have worked ov"
type input "Over the last week i have worked ov"
type lightning-primitive-input-simple "Over the last week i have worked ove"
type input "Over the last week i have worked ove"
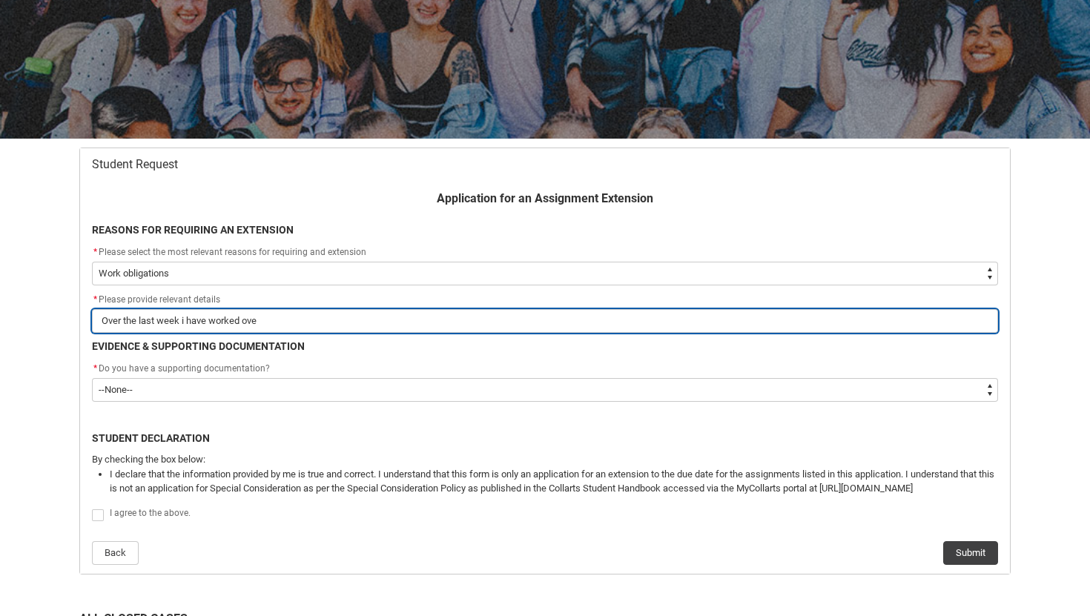
type lightning-primitive-input-simple "Over the last week i have worked over"
type input "Over the last week i have worked over"
type lightning-primitive-input-simple "Over the last week i have worked overt"
type input "Over the last week i have worked overt"
type lightning-primitive-input-simple "Over the last week i have worked overtm"
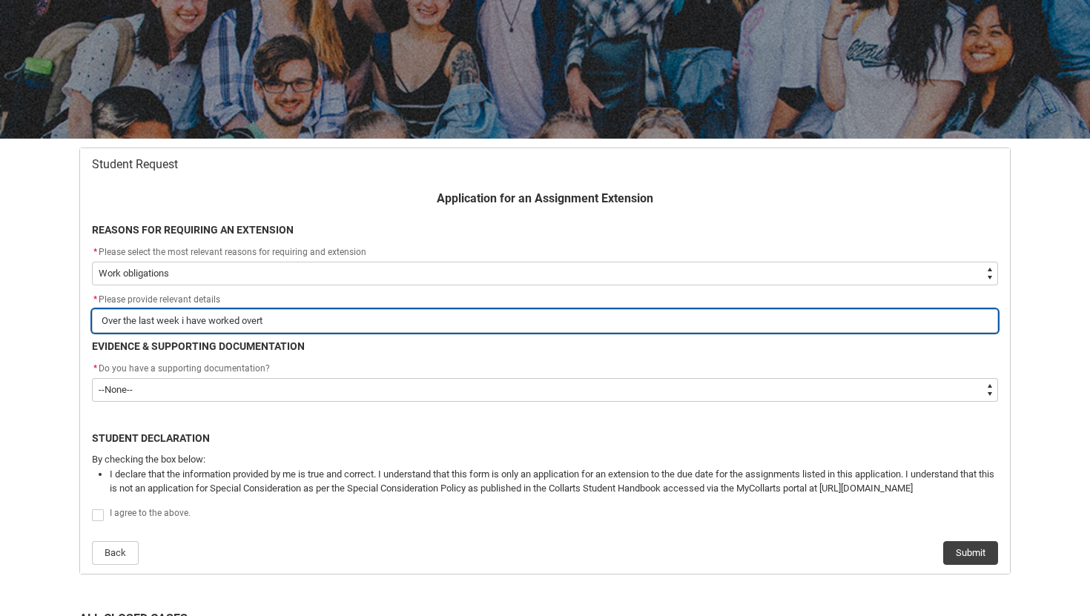
type input "Over the last week i have worked overtm"
type lightning-primitive-input-simple "Over the last week i have worked overt"
type input "Over the last week i have worked overt"
type lightning-primitive-input-simple "Over the last week i have worked overti"
type input "Over the last week i have worked overti"
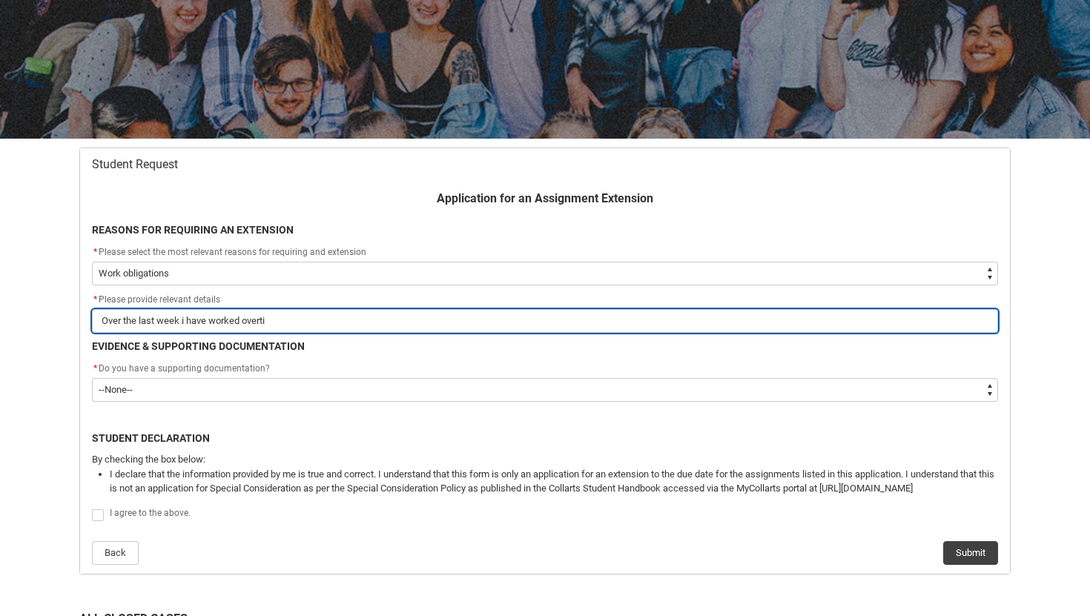
type lightning-primitive-input-simple "Over the last week i have worked overtim"
type input "Over the last week i have worked overtim"
type lightning-primitive-input-simple "Over the last week i have worked overtime"
type input "Over the last week i have worked overtime"
type lightning-primitive-input-simple "Over the last week i have worked overtime"
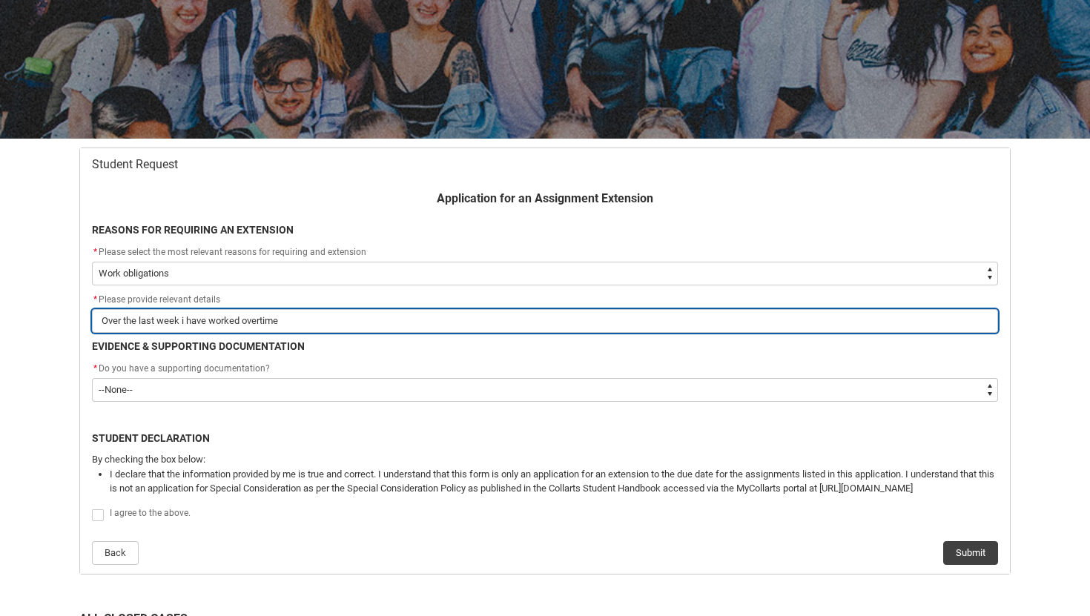
type input "Over the last week i have worked overtime"
type lightning-primitive-input-simple "Over the last week i have worked overtime a"
type input "Over the last week i have worked overtime a"
type lightning-primitive-input-simple "Over the last week i have worked overtime an"
type input "Over the last week i have worked overtime an"
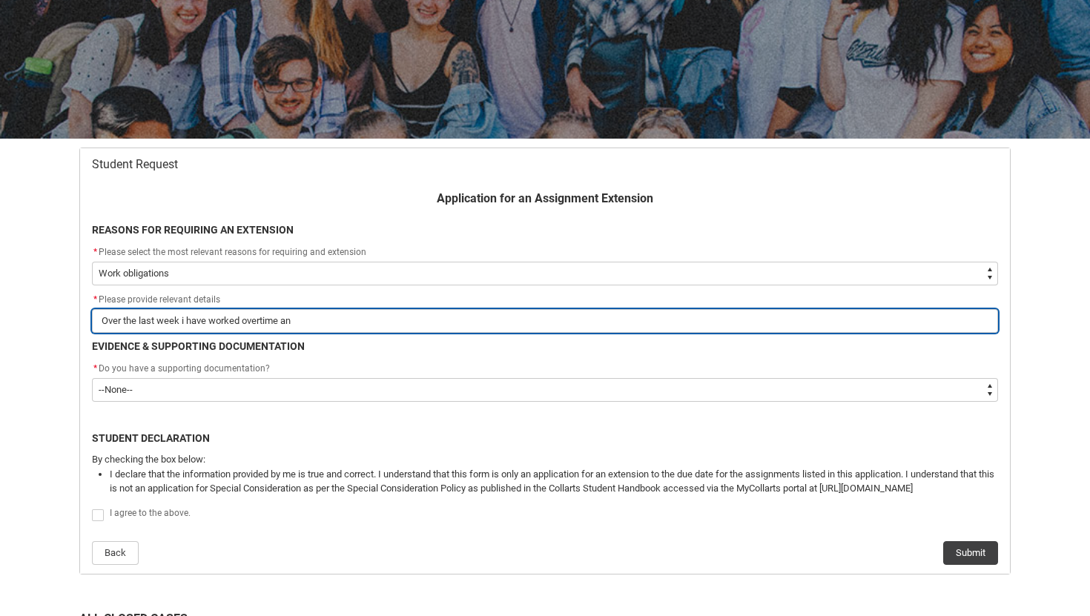
type lightning-primitive-input-simple "Over the last week i have worked overtime and"
type input "Over the last week i have worked overtime and"
type lightning-primitive-input-simple "Over the last week i have worked overtime and"
type input "Over the last week i have worked overtime and"
type lightning-primitive-input-simple "Over the last week i have worked overtime and h"
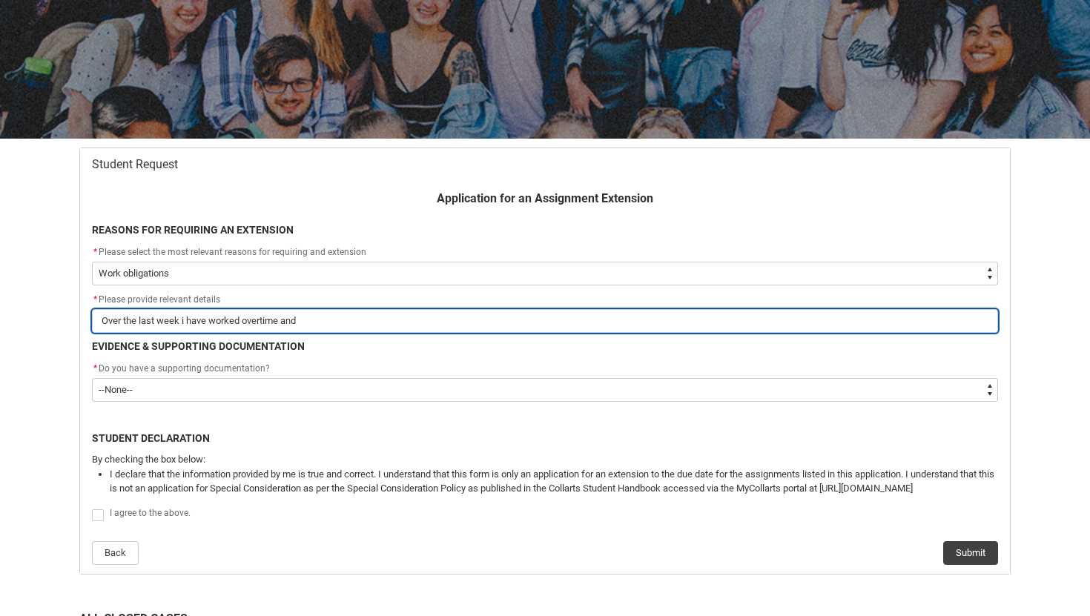
type input "Over the last week i have worked overtime and h"
type lightning-primitive-input-simple "Over the last week i have worked overtime and ha"
type input "Over the last week i have worked overtime and ha"
type lightning-primitive-input-simple "Over the last week i have worked overtime and hav"
type input "Over the last week i have worked overtime and hav"
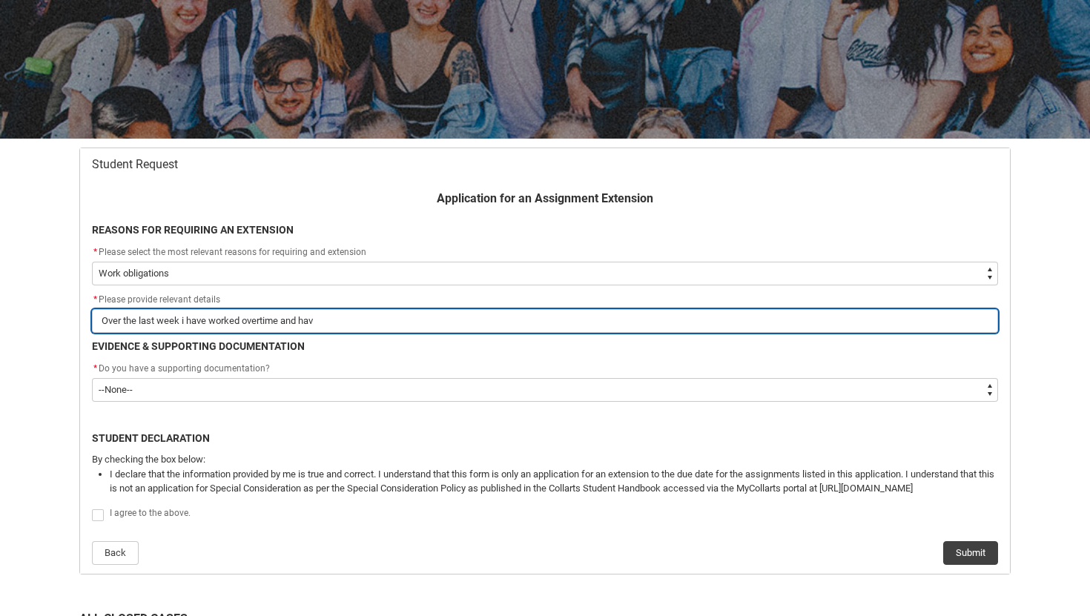
type lightning-primitive-input-simple "Over the last week i have worked overtime and have"
type input "Over the last week i have worked overtime and have"
type lightning-primitive-input-simple "Over the last week i have worked overtime and have"
type input "Over the last week i have worked overtime and have"
type lightning-primitive-input-simple "Over the last week i have worked overtime and have n"
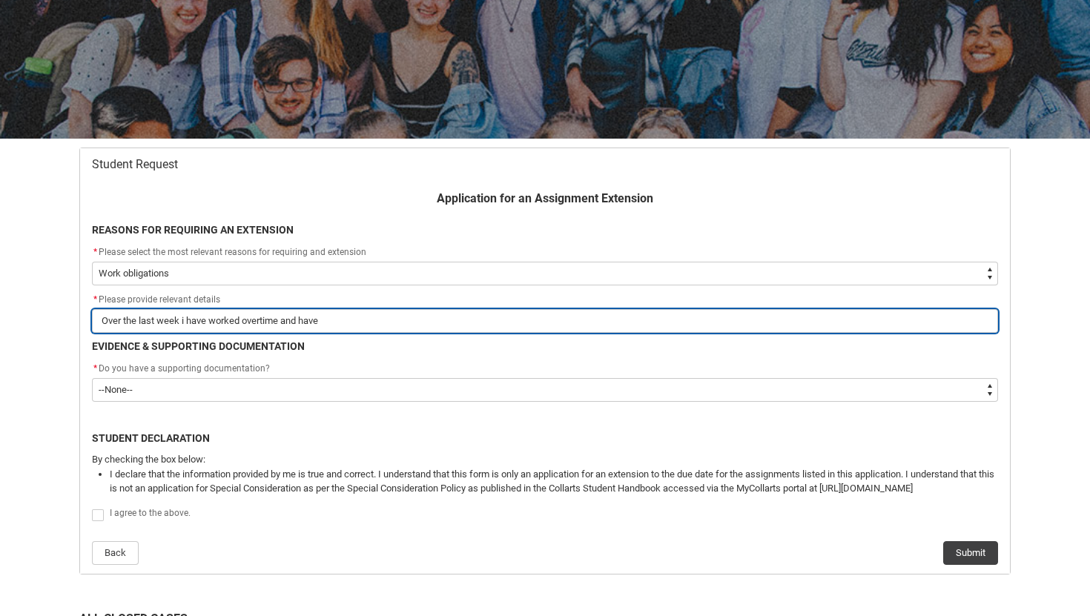
type input "Over the last week i have worked overtime and have n"
type lightning-primitive-input-simple "Over the last week i have worked overtime and have no"
type input "Over the last week i have worked overtime and have no"
type lightning-primitive-input-simple "Over the last week i have worked overtime and have not"
type input "Over the last week i have worked overtime and have not"
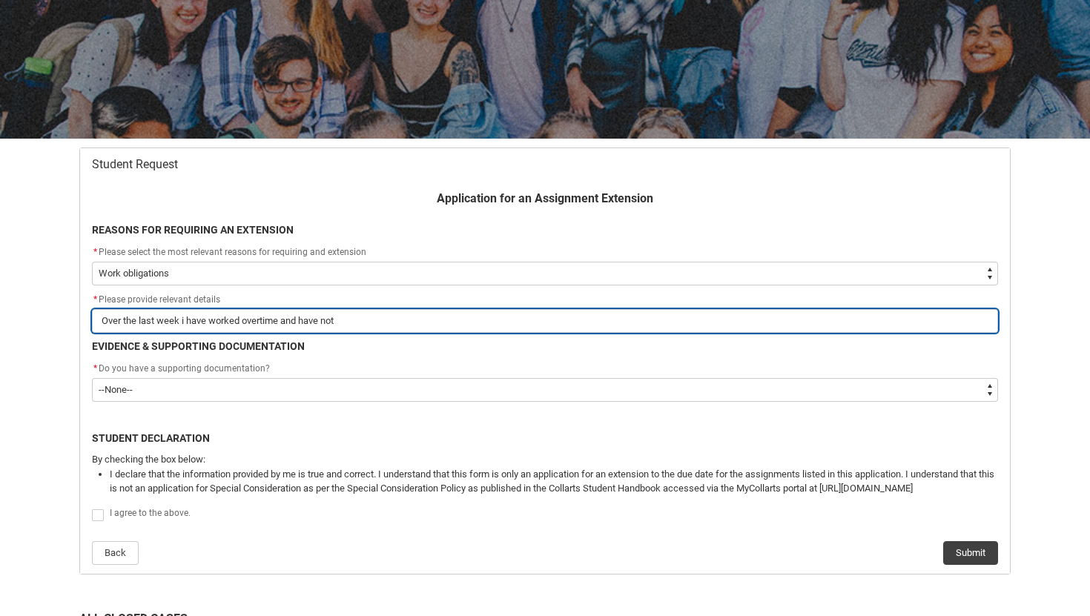
type lightning-primitive-input-simple "Over the last week i have worked overtime and have not"
type input "Over the last week i have worked overtime and have not"
type lightning-primitive-input-simple "Over the last week i have worked overtime and have not b"
type input "Over the last week i have worked overtime and have not b"
type lightning-primitive-input-simple "Over the last week i have worked overtime and have not be"
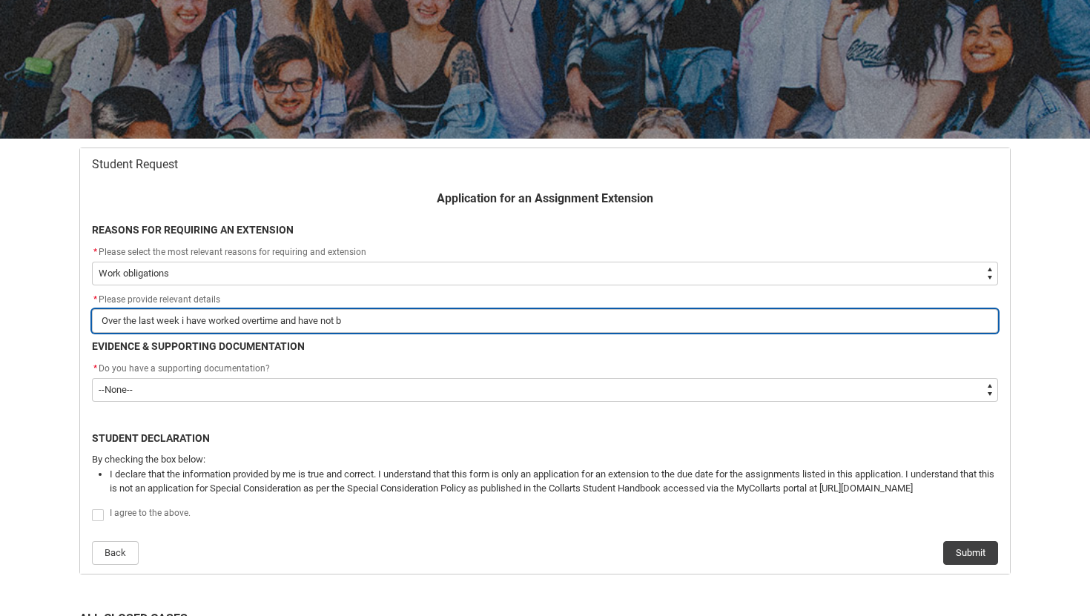
type input "Over the last week i have worked overtime and have not be"
type lightning-primitive-input-simple "Over the last week i have worked overtime and have not bee"
type input "Over the last week i have worked overtime and have not bee"
type lightning-primitive-input-simple "Over the last week i have worked overtime and have not been"
type input "Over the last week i have worked overtime and have not been"
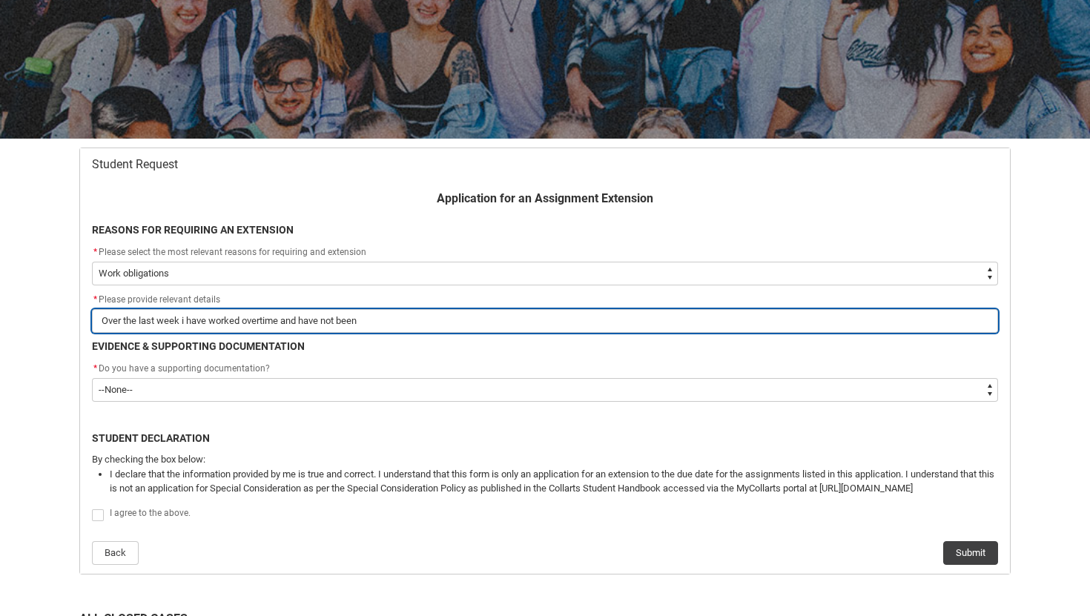
type lightning-primitive-input-simple "Over the last week i have worked overtime and have not been"
type input "Over the last week i have worked overtime and have not been"
type lightning-primitive-input-simple "Over the last week i have worked overtime and have not been a"
type input "Over the last week i have worked overtime and have not been a"
type lightning-primitive-input-simple "Over the last week i have worked overtime and have not been ab"
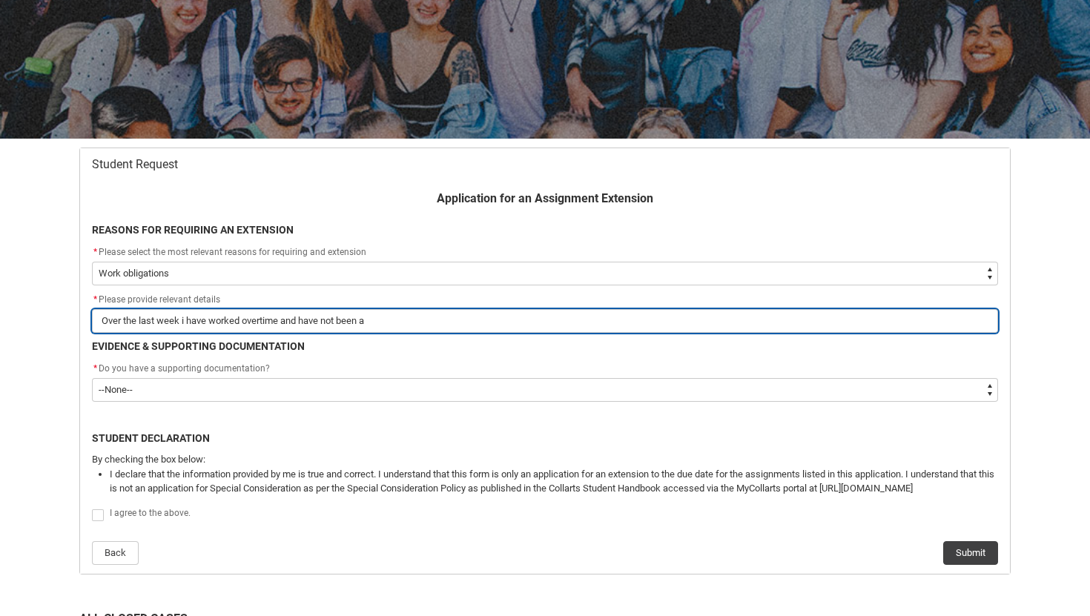
type input "Over the last week i have worked overtime and have not been ab"
type lightning-primitive-input-simple "Over the last week i have worked overtime and have not been abl"
type input "Over the last week i have worked overtime and have not been abl"
type lightning-primitive-input-simple "Over the last week i have worked overtime and have not been able"
type input "Over the last week i have worked overtime and have not been able"
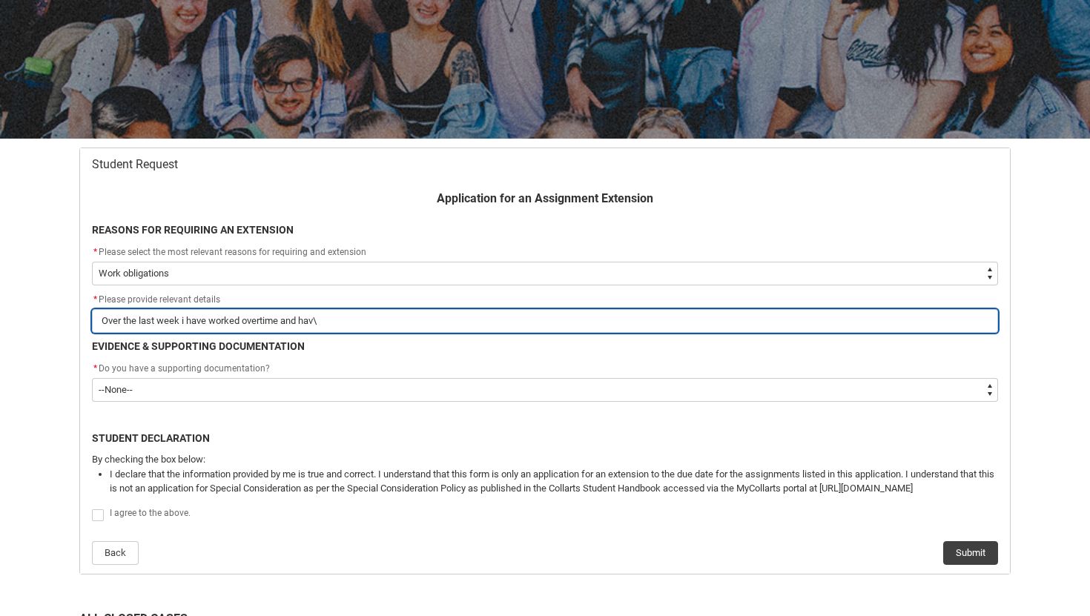
drag, startPoint x: 340, startPoint y: 319, endPoint x: 85, endPoint y: 301, distance: 255.7
click at [84, 302] on flowruntime-screen-field "* Please provide relevant details Over the last week i have worked overtime and…" at bounding box center [545, 314] width 924 height 47
click at [324, 323] on input "due to work obligations, i havent been able to complette my assinment to its fu…" at bounding box center [545, 321] width 906 height 24
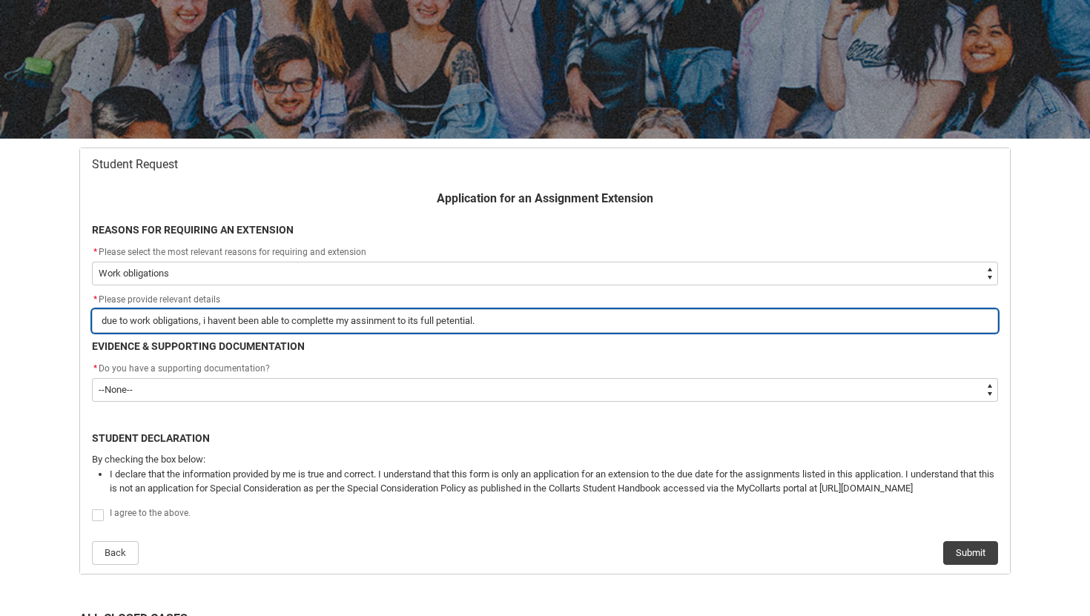
click at [320, 321] on input "due to work obligations, i havent been able to complette my assinment to its fu…" at bounding box center [545, 321] width 906 height 24
click at [333, 326] on input "due to work obligations, i havent been able to complette my assinment to its fu…" at bounding box center [545, 321] width 906 height 24
click at [374, 320] on input "due to work obligations, i havent been able to complete my assinment to its ful…" at bounding box center [545, 321] width 906 height 24
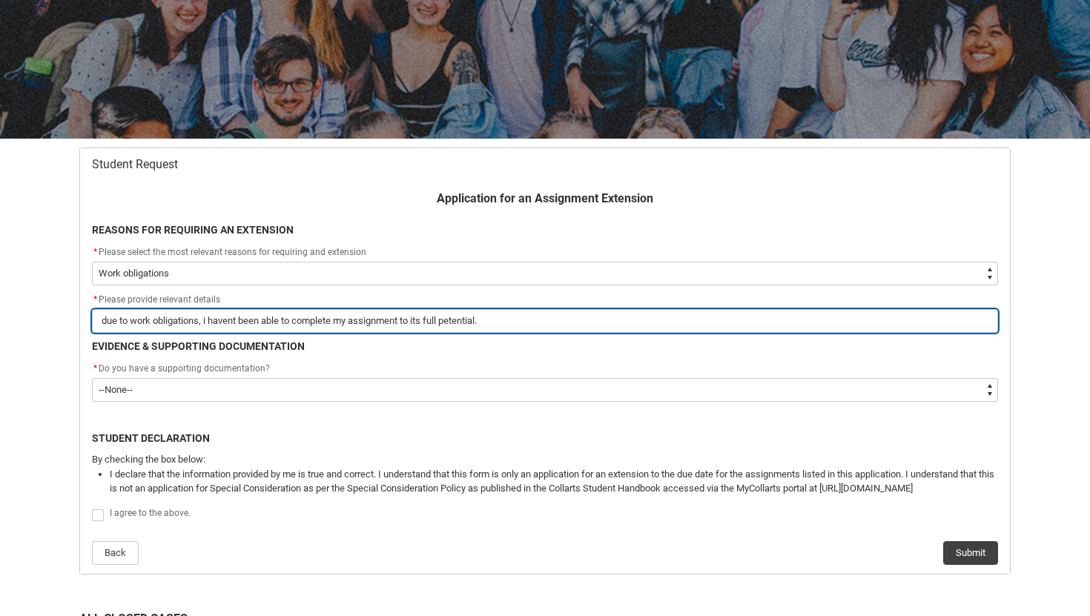
click at [413, 327] on input "due to work obligations, i havent been able to complete my assignment to its fu…" at bounding box center [545, 321] width 906 height 24
click at [472, 321] on input "due to work obligations, i havent been able to complete my assignment to its fu…" at bounding box center [545, 321] width 906 height 24
drag, startPoint x: 482, startPoint y: 323, endPoint x: 447, endPoint y: 320, distance: 35.0
click at [447, 320] on input "due to work obligations, i havent been able to complete my assignment to its fu…" at bounding box center [545, 321] width 906 height 24
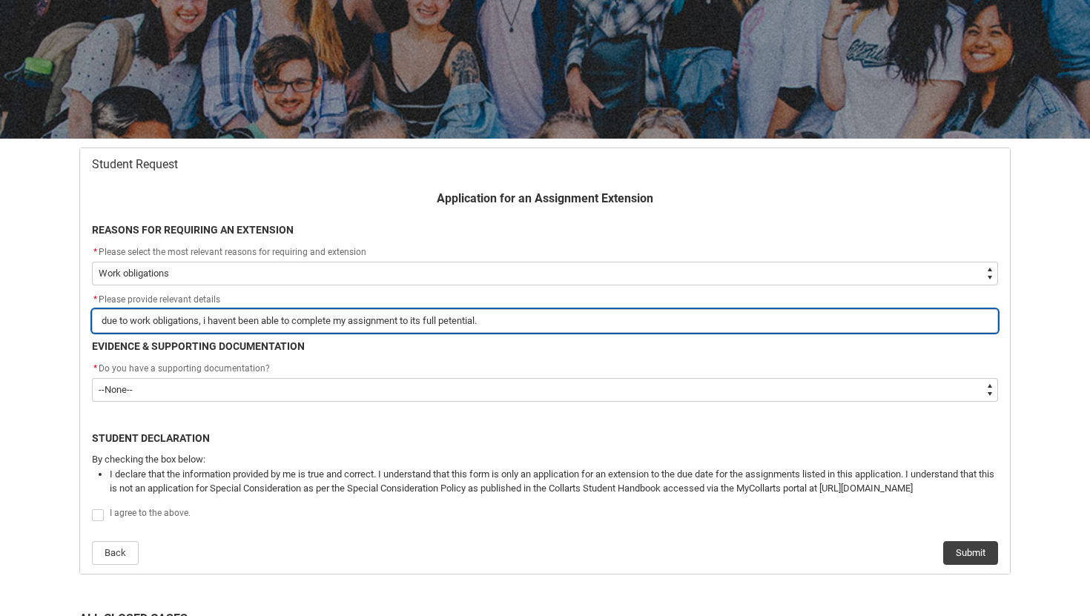
drag, startPoint x: 447, startPoint y: 320, endPoint x: 485, endPoint y: 320, distance: 37.8
click at [485, 320] on input "due to work obligations, i havent been able to complete my assignment to its fu…" at bounding box center [545, 321] width 906 height 24
click at [488, 331] on input "due to work obligations, i havent been able to complete my assignment to its fu…" at bounding box center [545, 321] width 906 height 24
drag, startPoint x: 494, startPoint y: 328, endPoint x: 447, endPoint y: 326, distance: 46.8
click at [447, 326] on input "due to work obligations, i havent been able to complete my assignment to its fu…" at bounding box center [545, 321] width 906 height 24
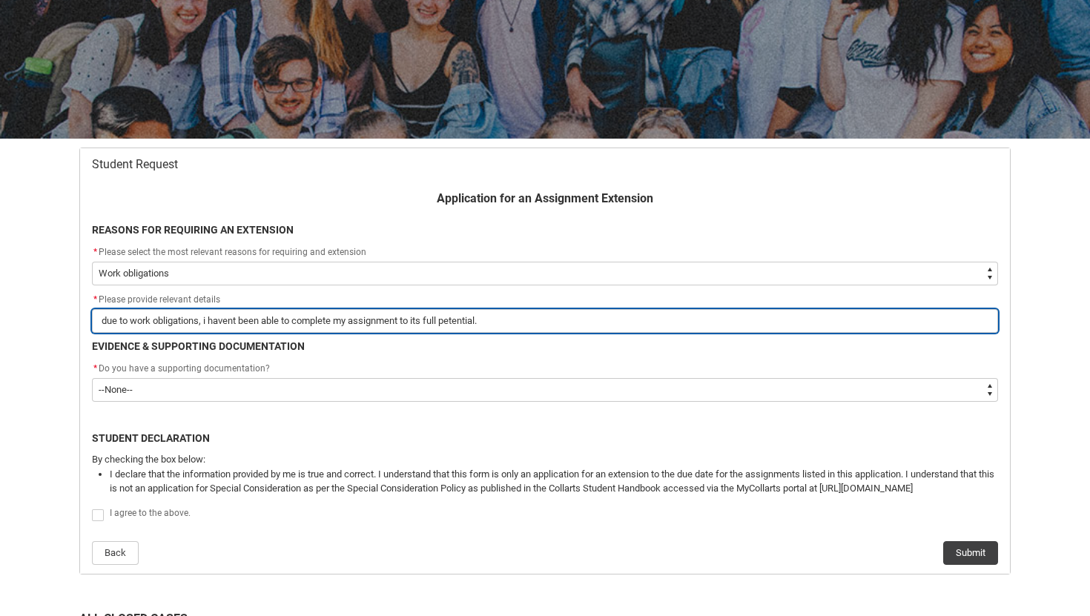
click at [493, 321] on input "due to work obligations, i havent been able to complete my assignment to its fu…" at bounding box center [545, 321] width 906 height 24
drag, startPoint x: 493, startPoint y: 318, endPoint x: 446, endPoint y: 315, distance: 46.8
click at [446, 315] on input "due to work obligations, i havent been able to complete my assignment to its fu…" at bounding box center [545, 321] width 906 height 24
paste input "potential."
click at [450, 316] on input "due to work obligations, i havent been able to complete my assignment to its fu…" at bounding box center [545, 321] width 906 height 24
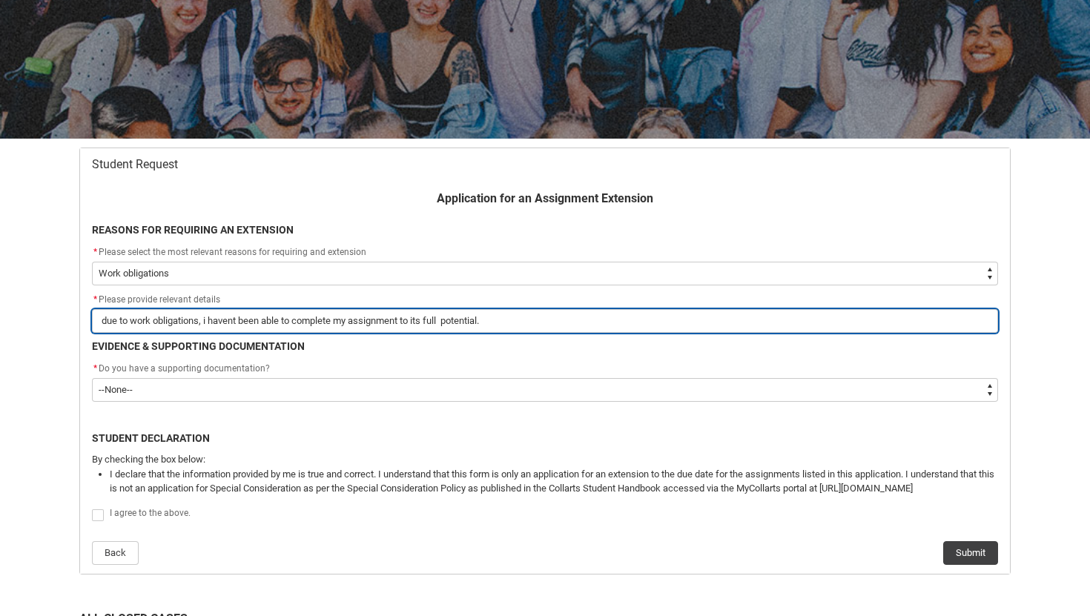
click at [447, 315] on input "due to work obligations, i havent been able to complete my assignment to its fu…" at bounding box center [545, 321] width 906 height 24
click at [449, 320] on input "due to work obligations, i havent been able to complete my assignment to its fu…" at bounding box center [545, 321] width 906 height 24
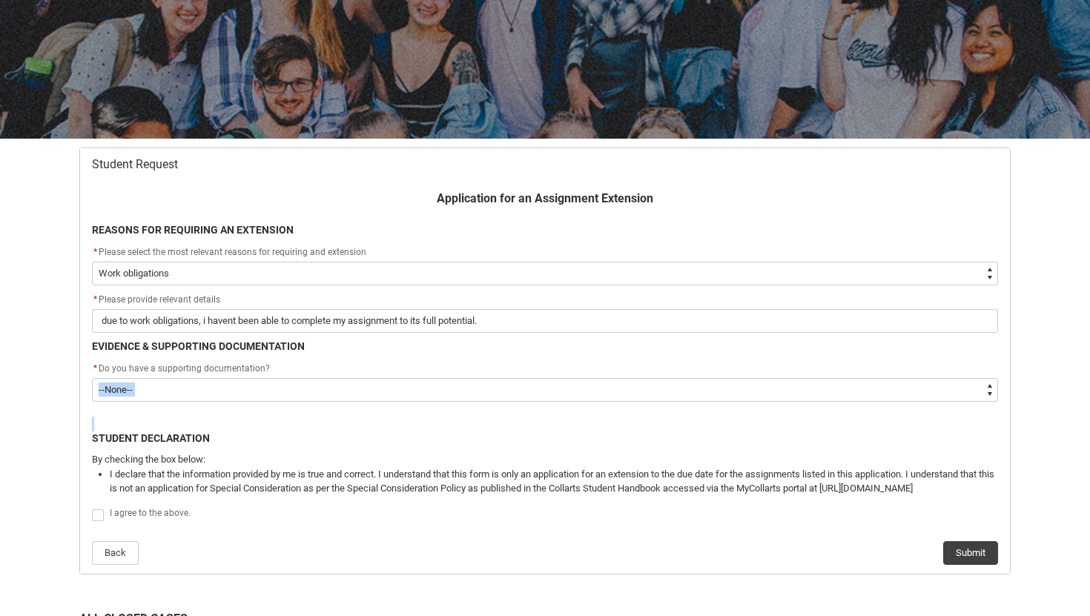
click at [310, 400] on div "Application for an Assignment Extension REASONS FOR REQUIRING AN EXTENSION * Pl…" at bounding box center [545, 377] width 924 height 375
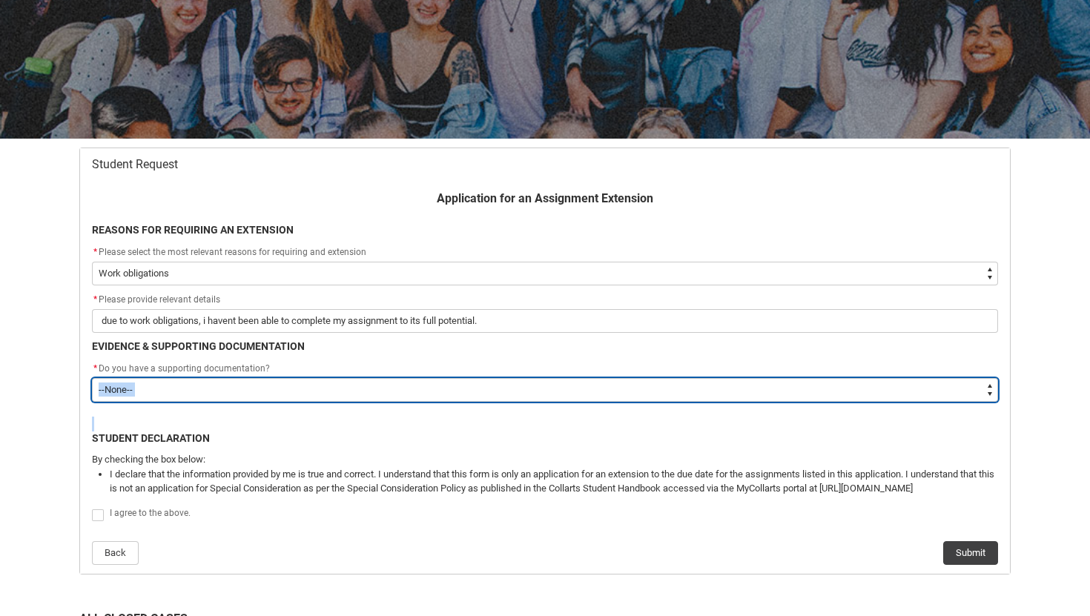
click at [314, 391] on select "--None-- Yes No" at bounding box center [545, 390] width 906 height 24
click at [320, 392] on select "--None-- Yes No" at bounding box center [545, 390] width 906 height 24
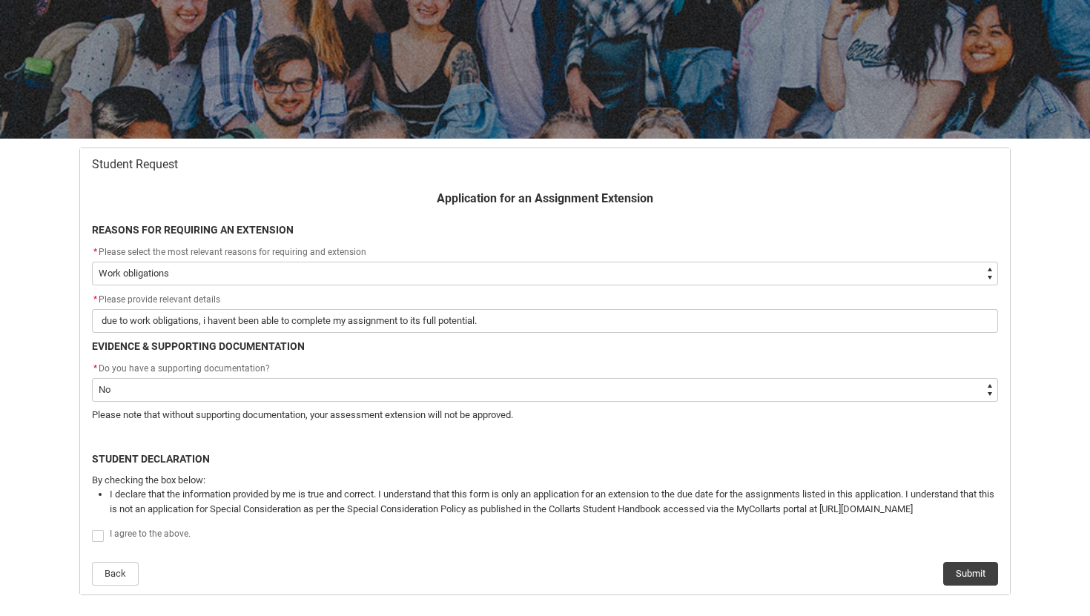
click at [101, 535] on span "Redu_Student_Request flow" at bounding box center [98, 536] width 12 height 12
click at [92, 528] on input "Redu_Student_Request flow" at bounding box center [91, 527] width 1 height 1
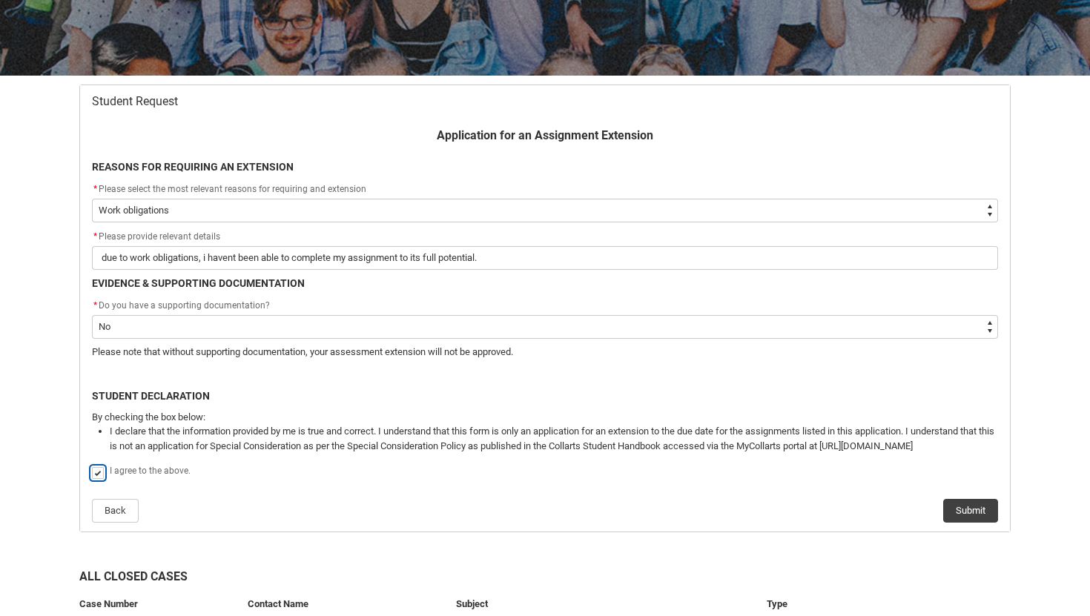
scroll to position [222, 0]
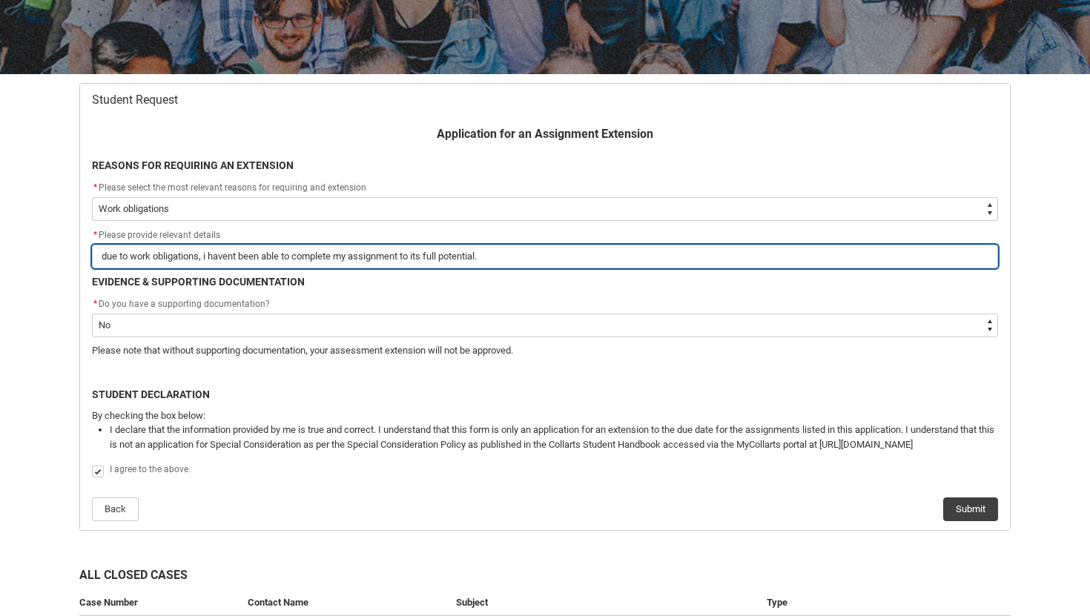
drag, startPoint x: 888, startPoint y: 250, endPoint x: 249, endPoint y: 239, distance: 639.3
click at [249, 239] on div "* Please provide relevant details due to work obligations, i havent been able t…" at bounding box center [545, 248] width 906 height 42
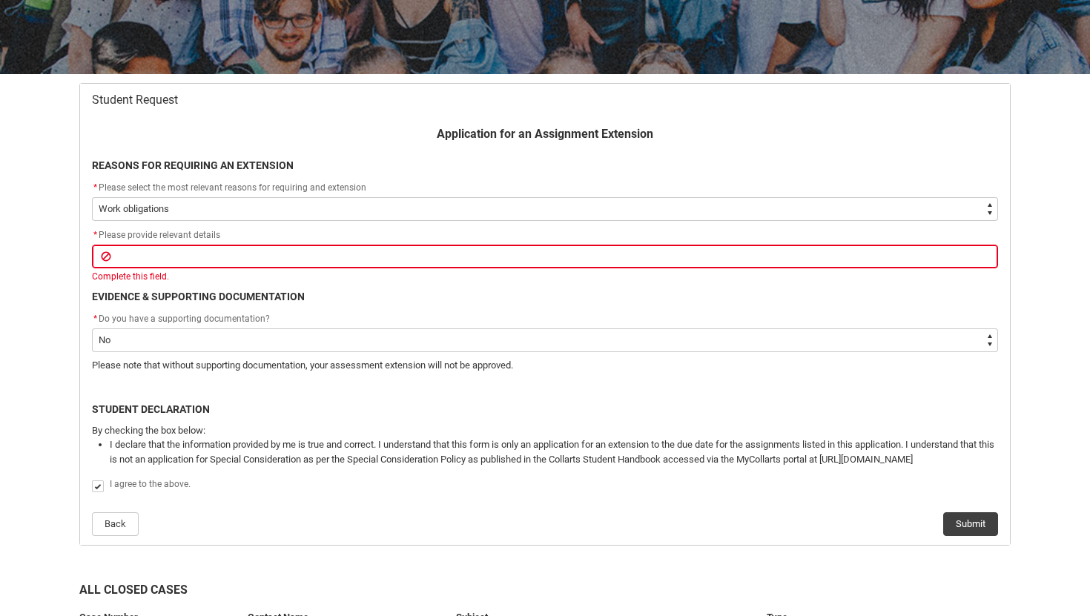
click at [362, 221] on flowruntime-screen-field "* Please select the most relevant reasons for requiring and extension * --None-…" at bounding box center [545, 202] width 924 height 47
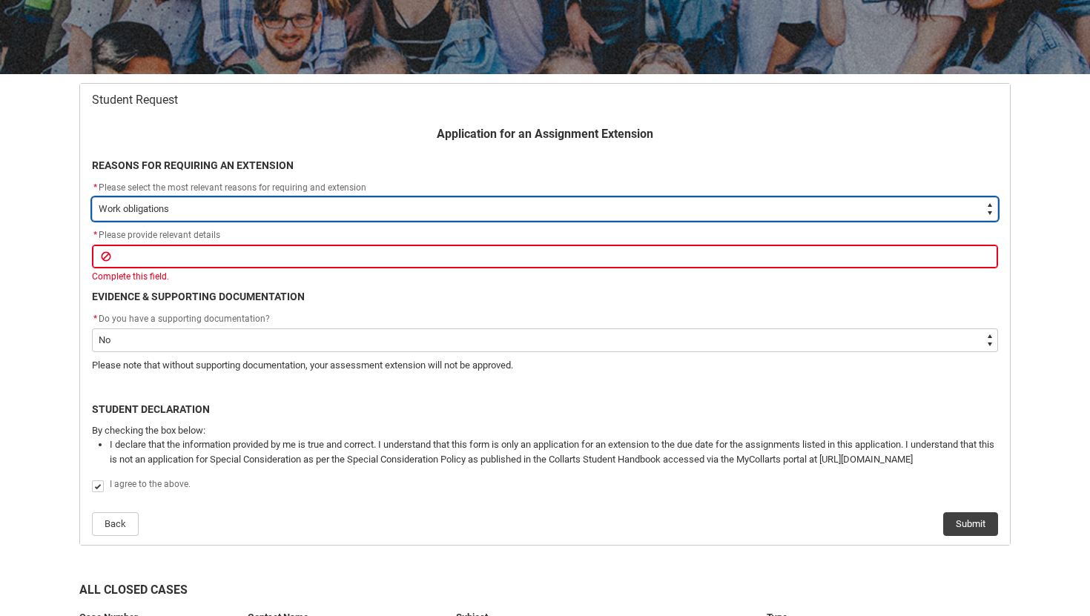
click at [386, 212] on select "--None-- Medical Reasons Work obligations Family obligations Academic Difficult…" at bounding box center [545, 209] width 906 height 24
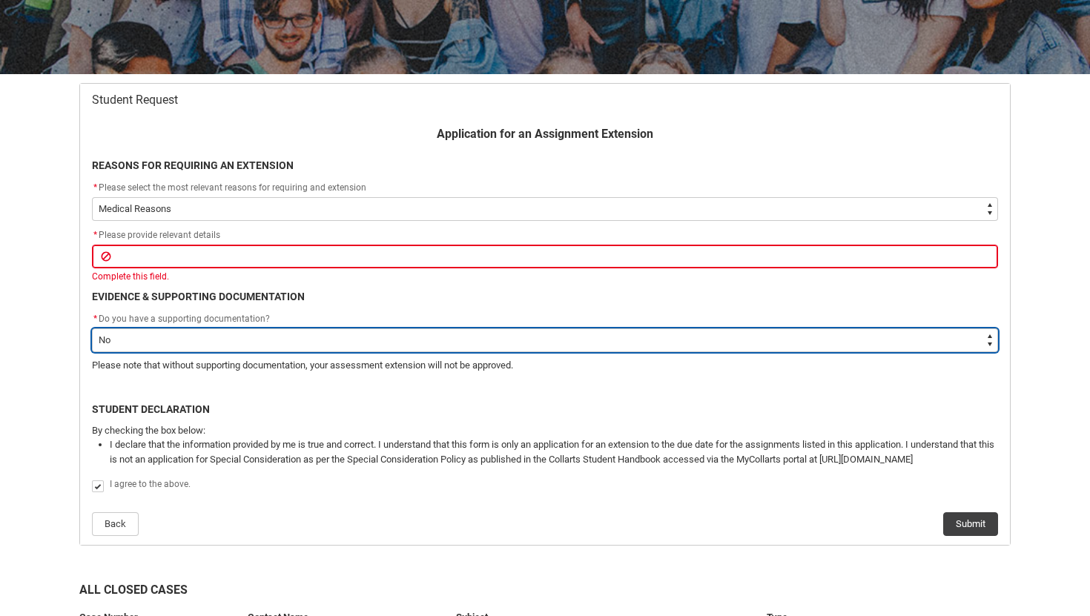
click at [280, 329] on select "--None-- Yes No" at bounding box center [545, 341] width 906 height 24
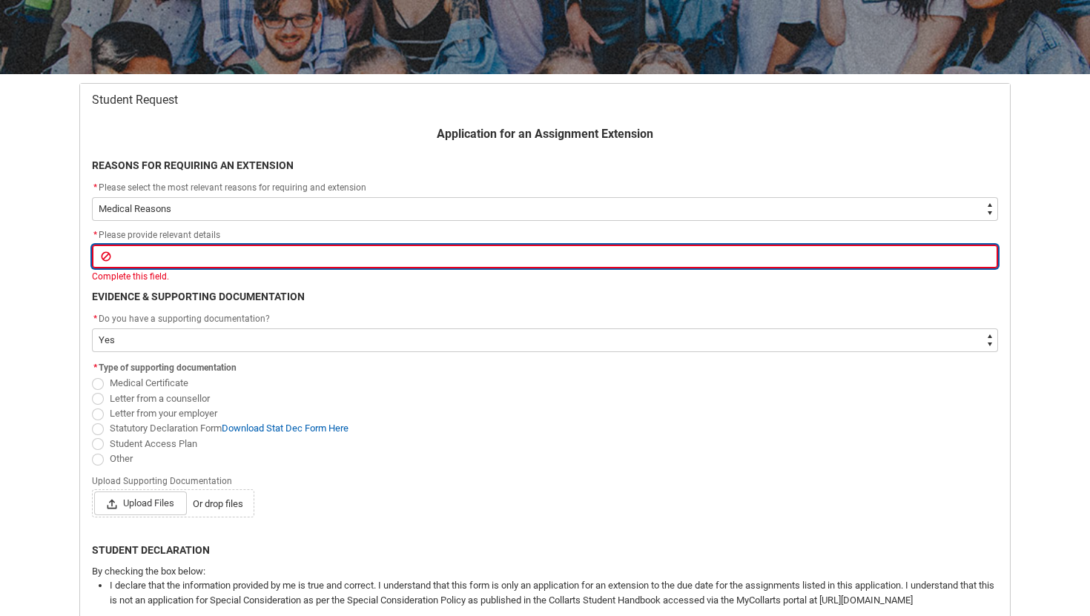
click at [349, 263] on input "Redu_Student_Request flow" at bounding box center [545, 257] width 906 height 24
paste input "potential."
click at [404, 257] on input "Due to medical reasons i was unfit to complete this assngment to its full poten…" at bounding box center [545, 257] width 906 height 24
click at [403, 254] on input "Due to medical reasons i was unfit to complete this assngment to my full potent…" at bounding box center [545, 257] width 906 height 24
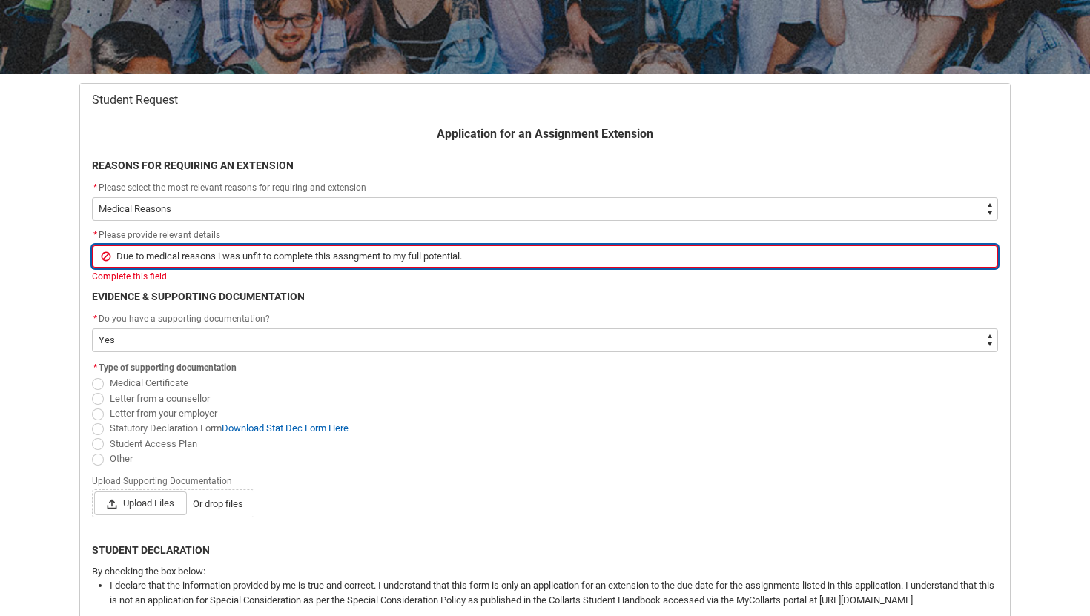
click at [403, 254] on input "Due to medical reasons i was unfit to complete this assngment to my full potent…" at bounding box center [545, 257] width 906 height 24
click at [369, 256] on input "Due to medical reasons i was unfit to complete this assngment to my full potent…" at bounding box center [545, 257] width 906 height 24
click at [365, 257] on input "Due to medical reasons i was unfit to complete this assngment to my full potent…" at bounding box center [545, 257] width 906 height 24
click at [495, 259] on input "Due to medical reasons i was unfit to complete this assignment to my full poten…" at bounding box center [545, 257] width 906 height 24
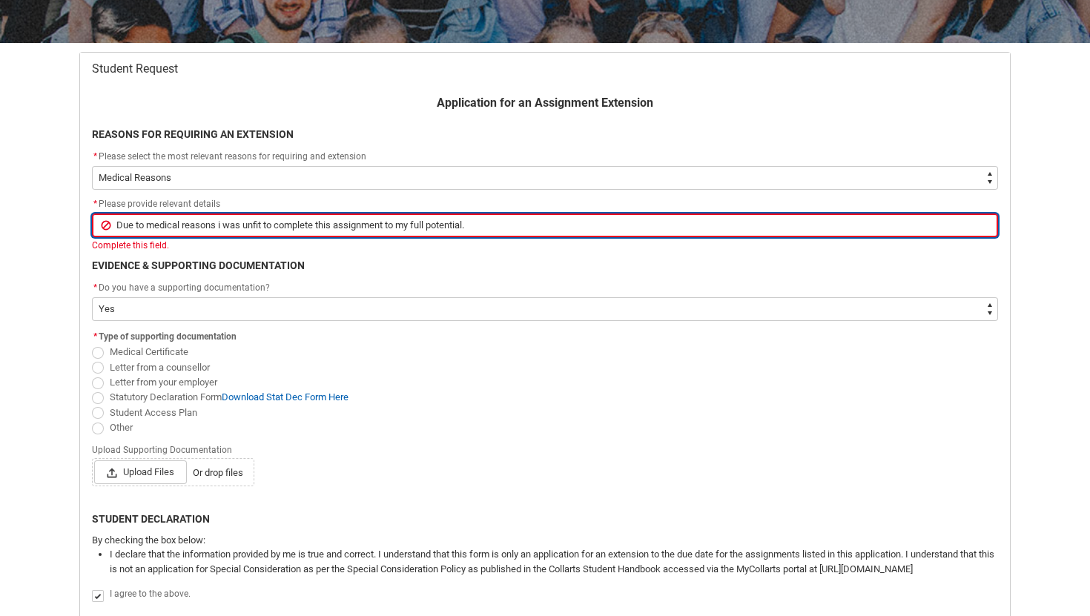
scroll to position [277, 0]
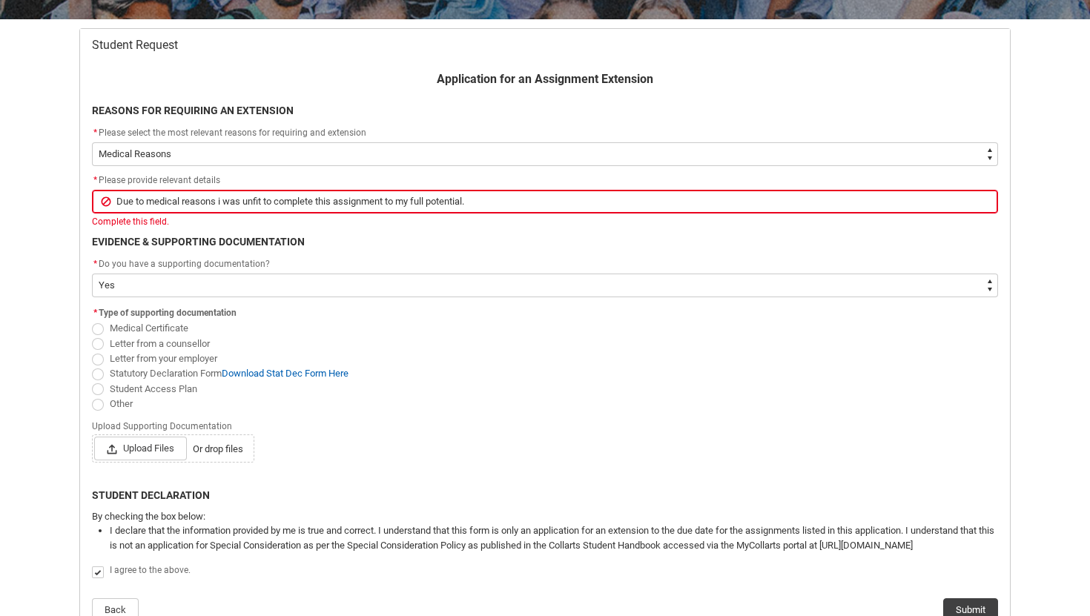
click at [193, 325] on div "Medical Certificate Letter from a counsellor Letter from your employer Statutor…" at bounding box center [545, 366] width 906 height 90
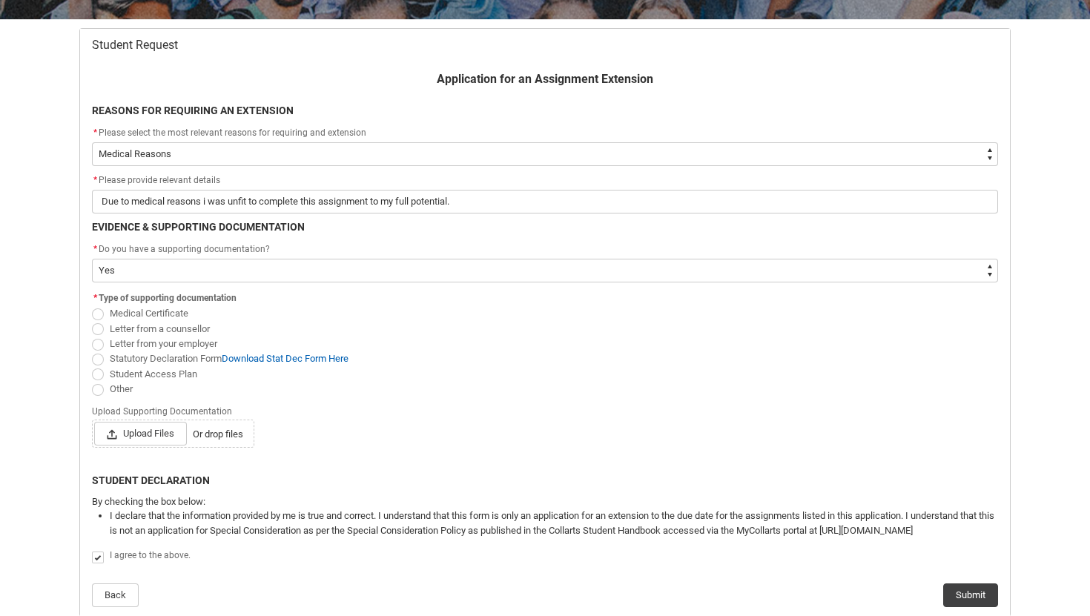
click at [98, 314] on span "Redu_Student_Request flow" at bounding box center [98, 314] width 12 height 12
click at [92, 306] on input "Medical Certificate" at bounding box center [91, 306] width 1 height 1
click at [199, 380] on span "Student Access Plan" at bounding box center [545, 373] width 906 height 15
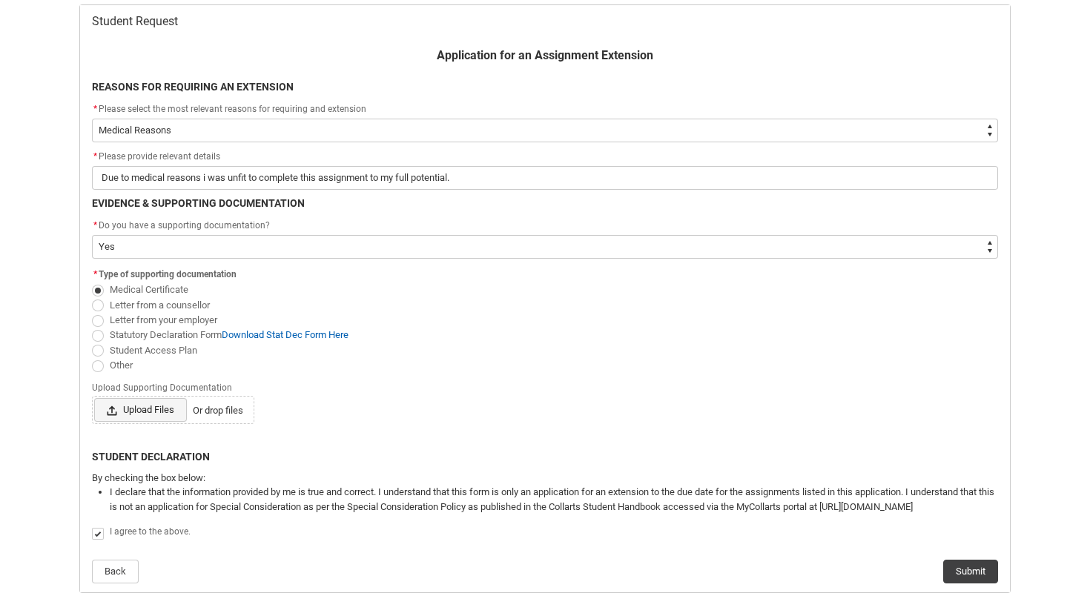
click at [133, 410] on span "Upload Files" at bounding box center [140, 410] width 93 height 24
click at [94, 398] on input "Upload Files Or drop files" at bounding box center [93, 397] width 1 height 1
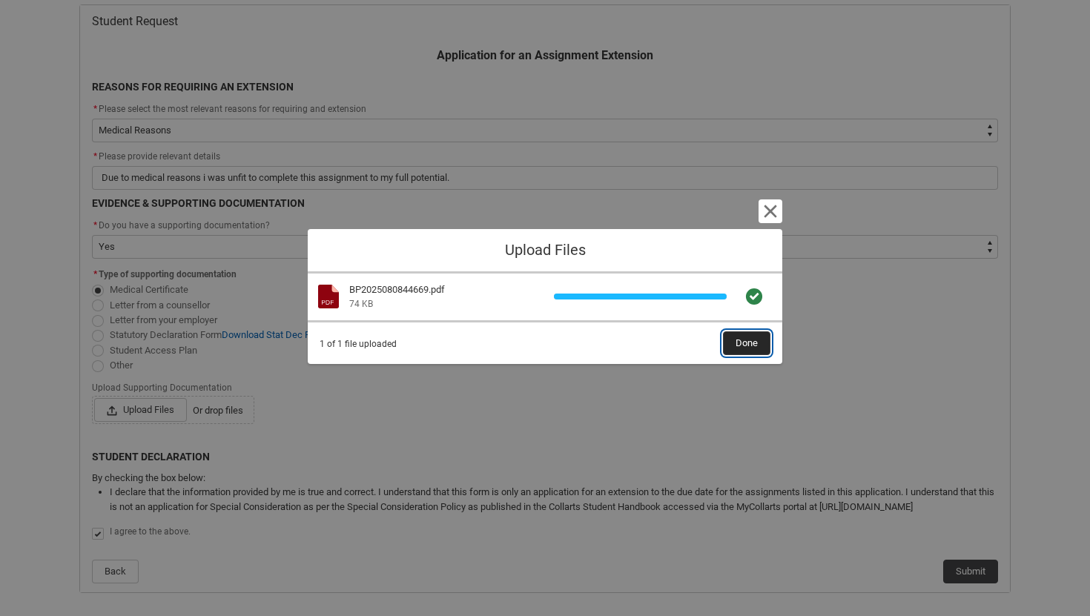
click at [745, 339] on span "Done" at bounding box center [747, 343] width 22 height 22
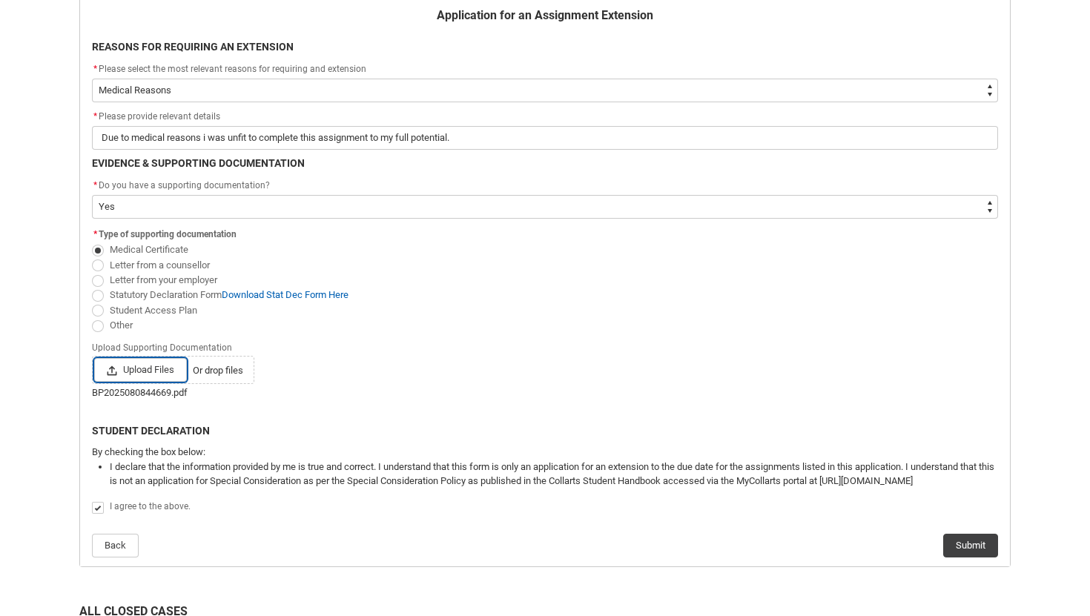
scroll to position [349, 0]
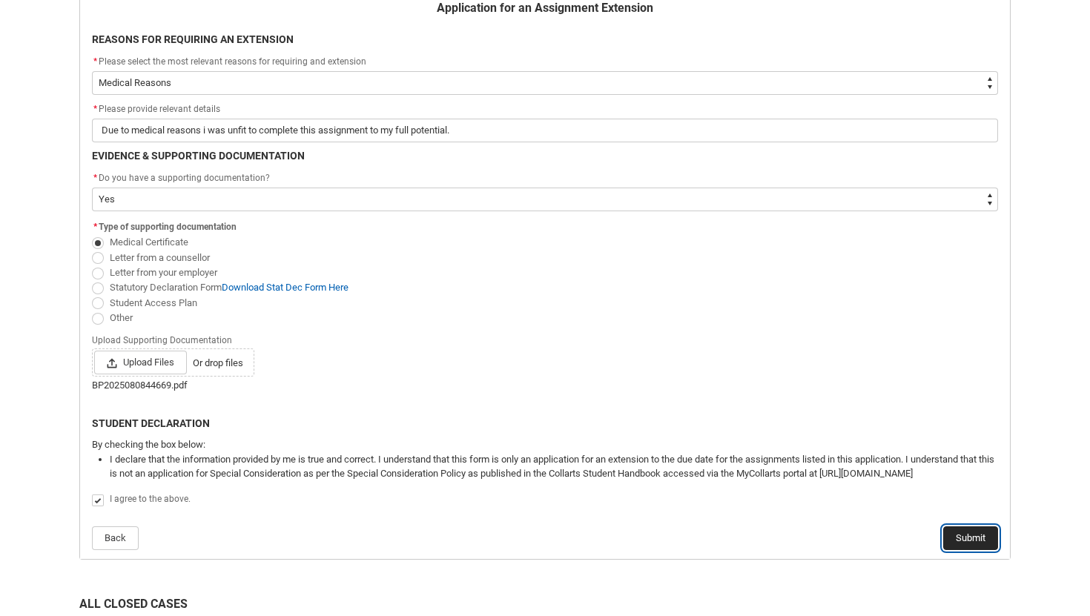
click at [963, 534] on button "Submit" at bounding box center [970, 538] width 55 height 24
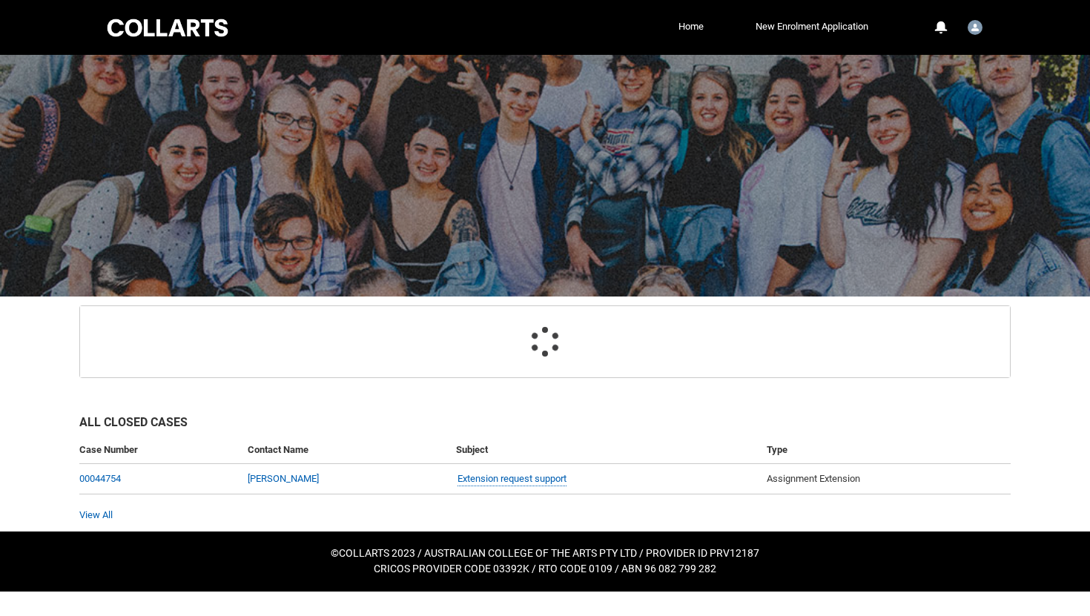
scroll to position [18, 0]
